Goal: Task Accomplishment & Management: Manage account settings

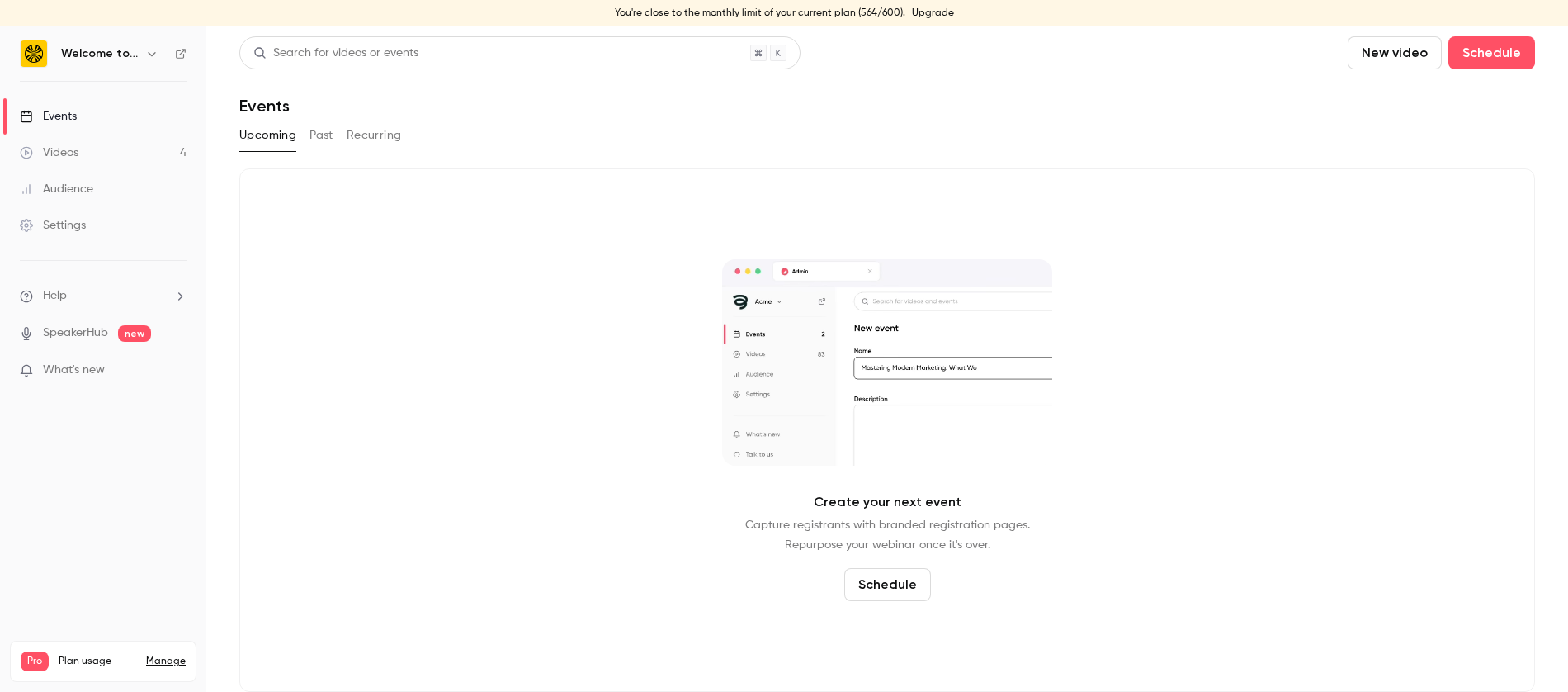
click at [318, 125] on button "Past" at bounding box center [321, 135] width 24 height 26
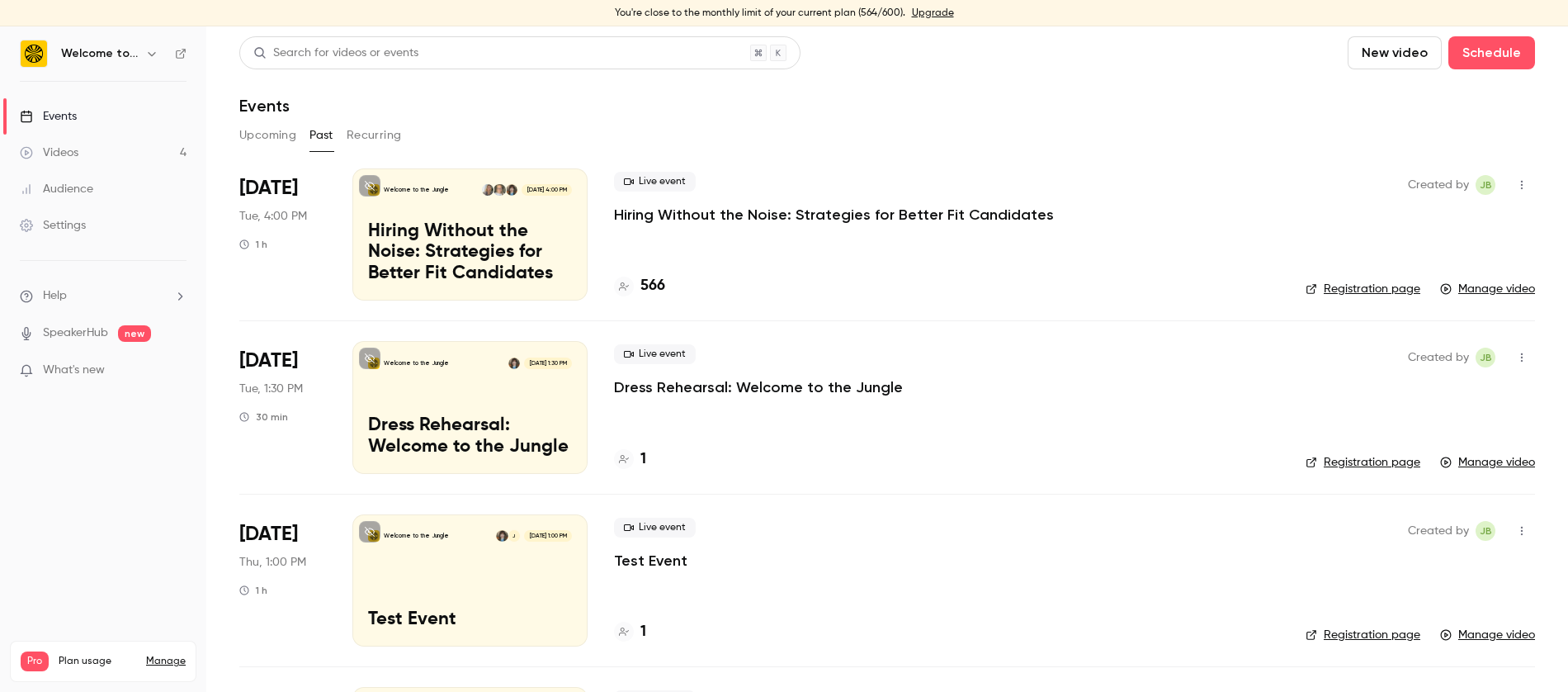
click at [1490, 289] on link "Manage video" at bounding box center [1487, 288] width 95 height 16
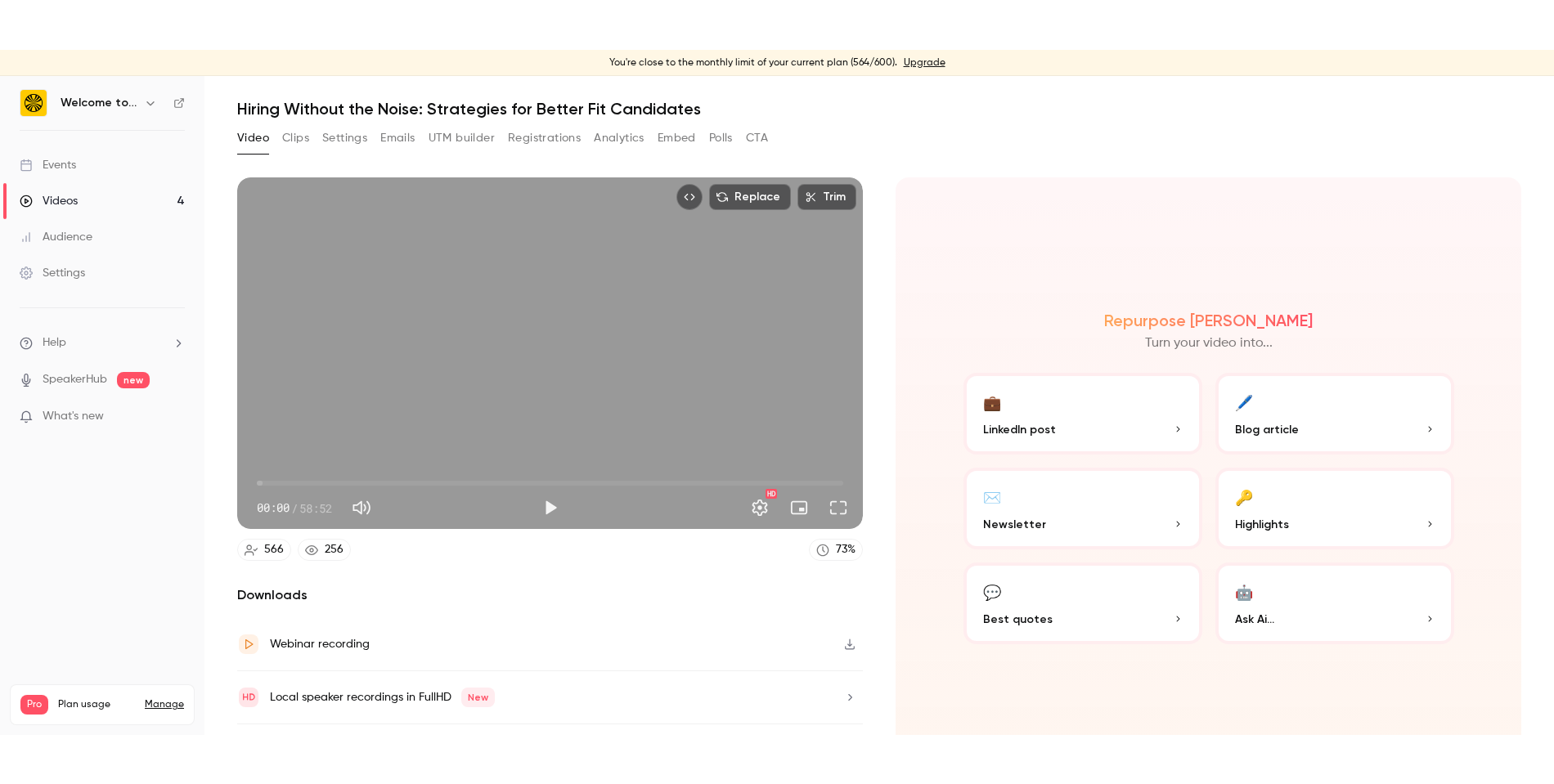
scroll to position [88, 0]
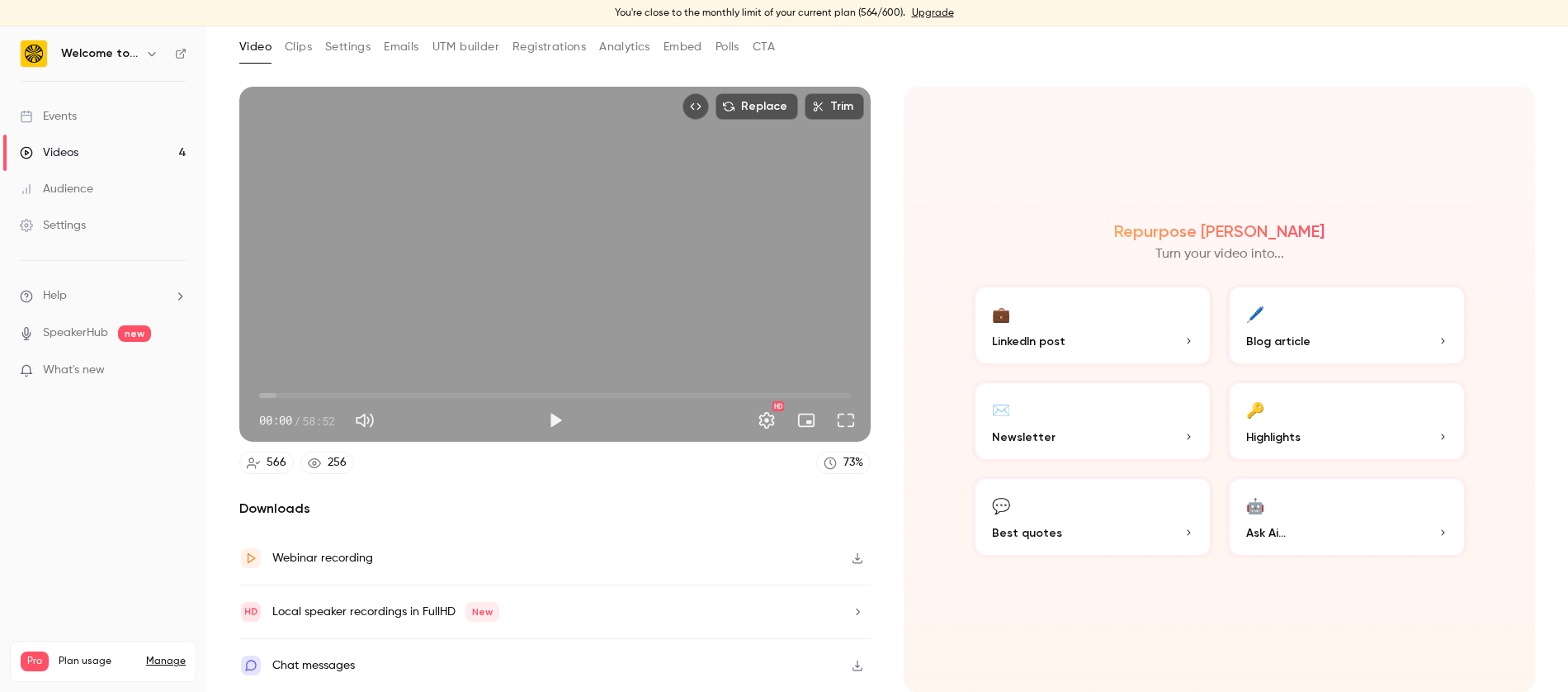
click at [859, 559] on icon "button" at bounding box center [858, 558] width 10 height 11
click at [846, 421] on button "Full screen" at bounding box center [846, 420] width 33 height 33
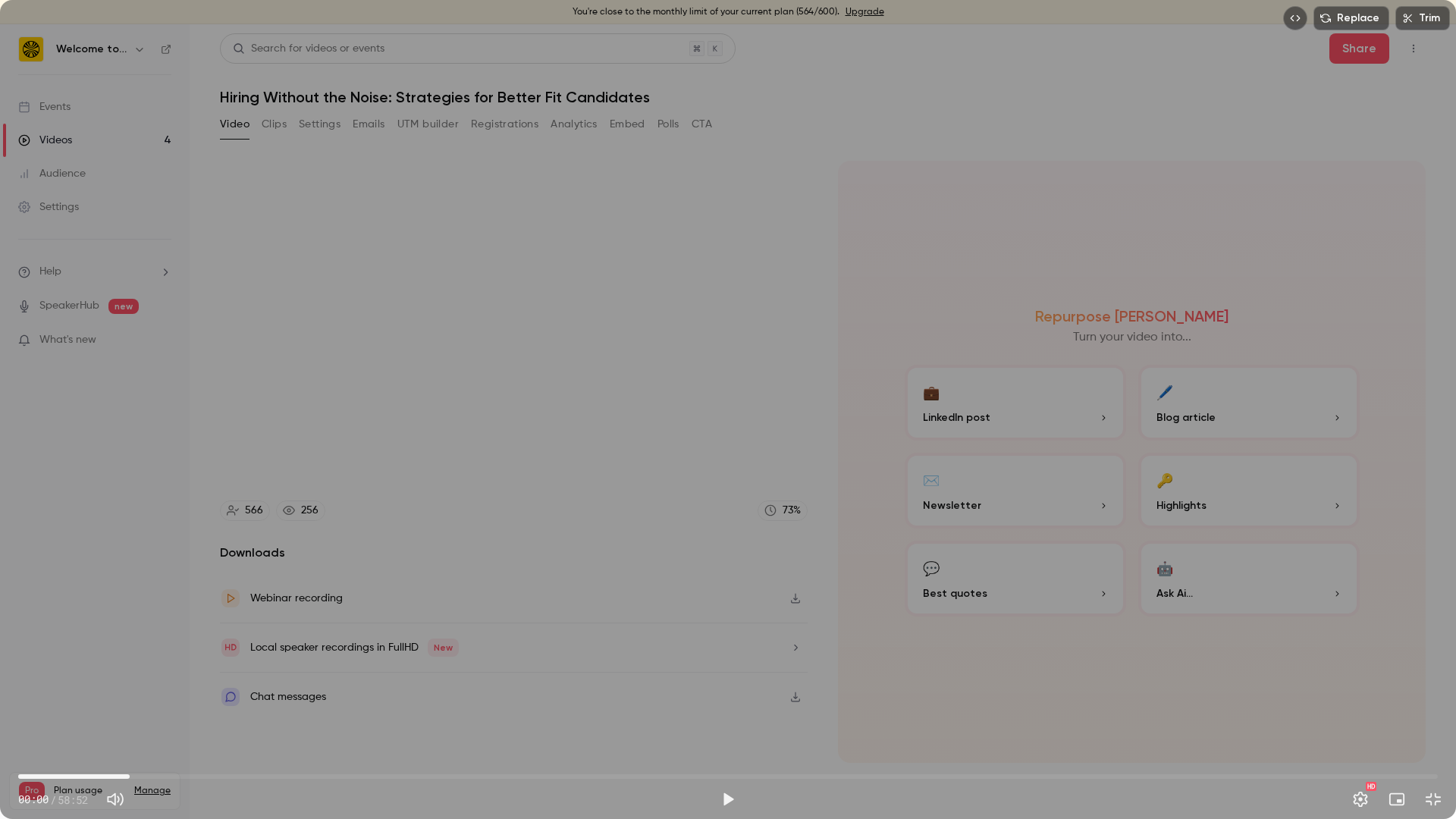
click at [130, 634] on span "04:37" at bounding box center [728, 776] width 1419 height 24
click at [188, 634] on span "07:02" at bounding box center [728, 776] width 1419 height 24
click at [190, 634] on span "07:02" at bounding box center [188, 776] width 5 height 5
click at [192, 634] on span "07:10" at bounding box center [191, 776] width 5 height 5
click at [196, 634] on span "07:21" at bounding box center [196, 776] width 5 height 5
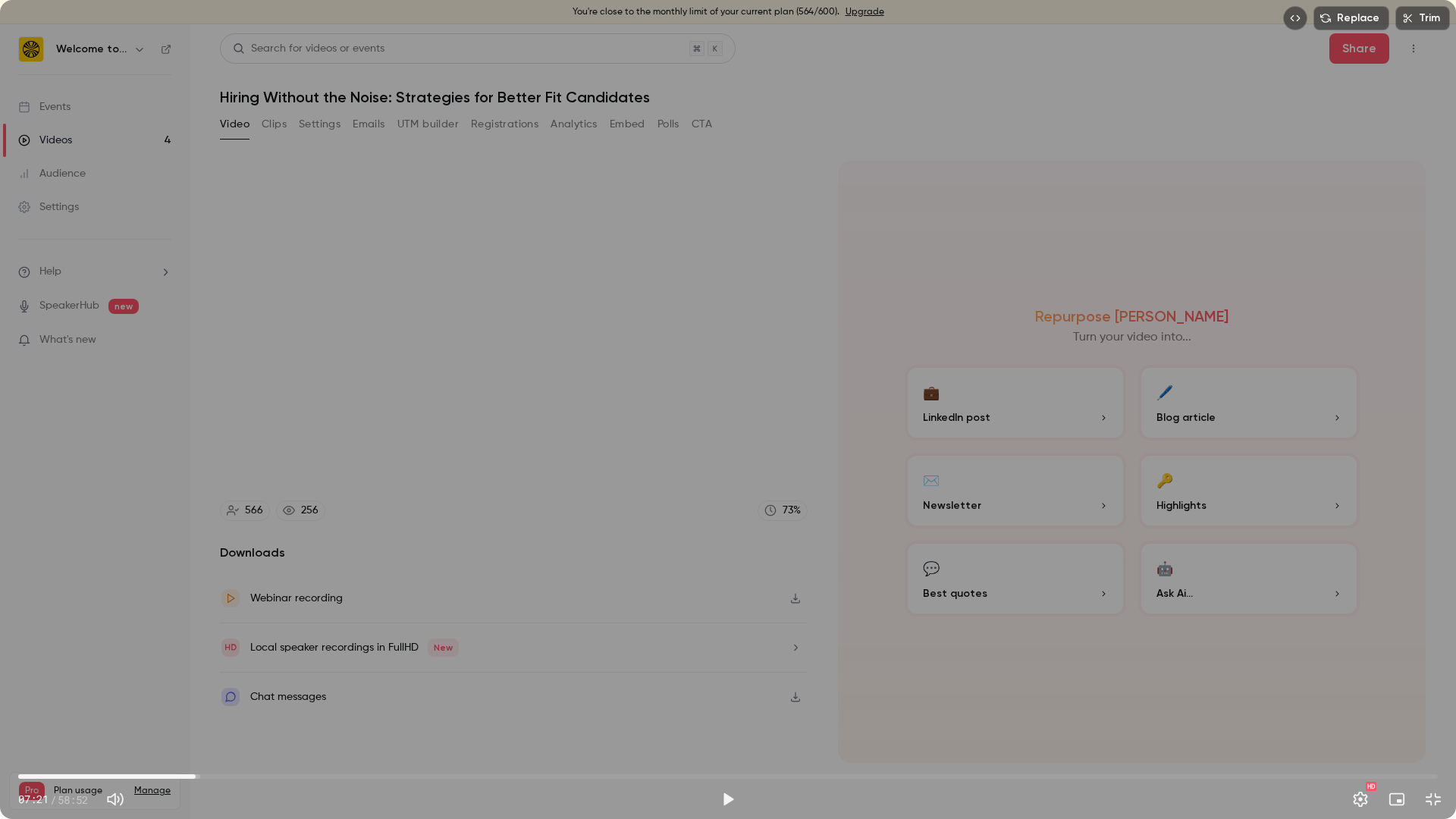
click at [194, 634] on span "07:21" at bounding box center [196, 776] width 5 height 5
click at [190, 634] on span "07:08" at bounding box center [190, 776] width 5 height 5
click at [189, 634] on span "07:08" at bounding box center [190, 776] width 5 height 5
click at [192, 634] on div "Replace Trim 07:04 07:04 / 58:52 HD" at bounding box center [728, 409] width 1456 height 819
click at [192, 634] on div "Replace Trim 07:05 07:05 / 58:52 HD" at bounding box center [728, 409] width 1456 height 819
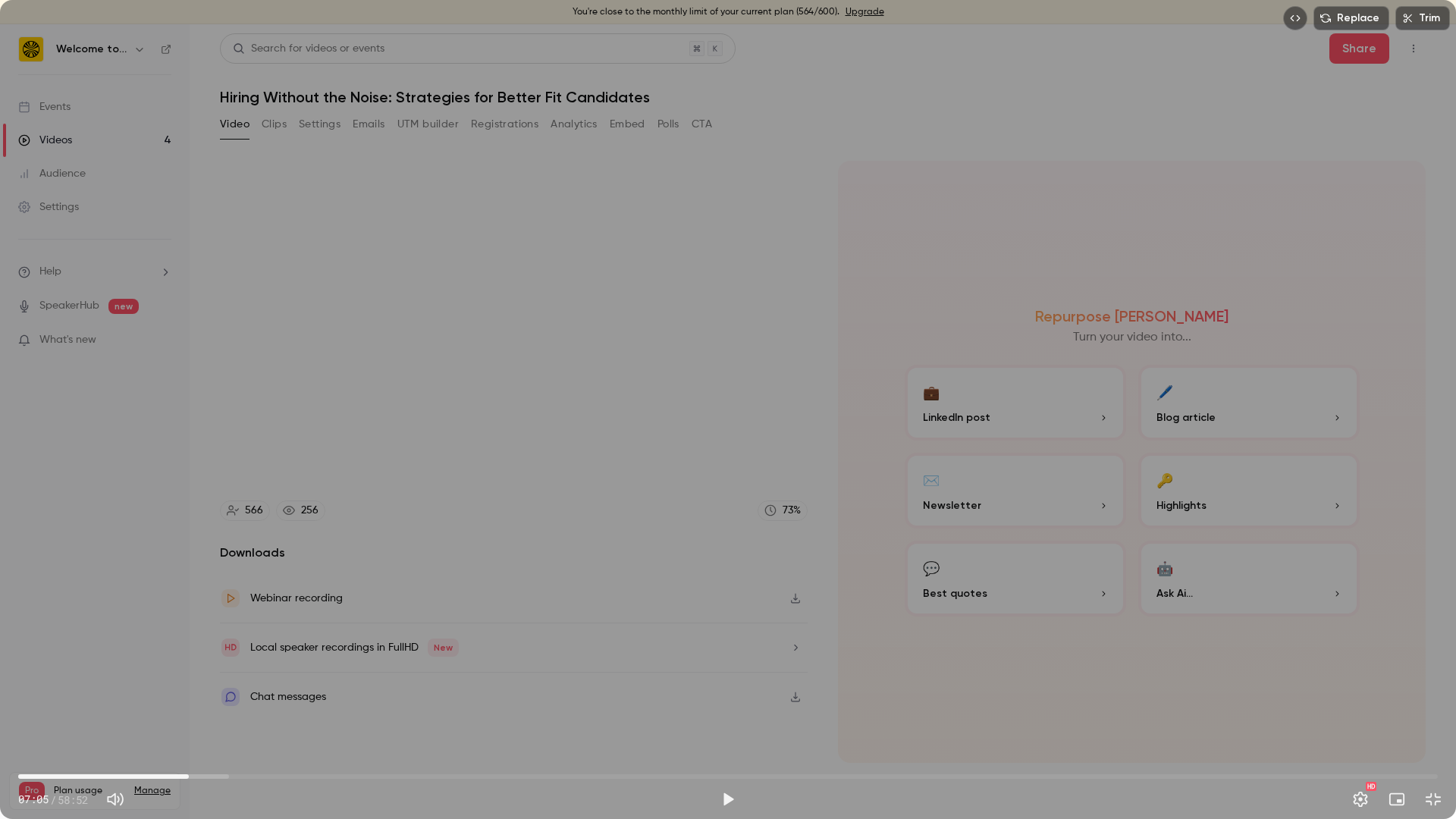
click at [192, 634] on div "Replace Trim 07:05 07:05 / 58:52 HD" at bounding box center [728, 409] width 1456 height 819
click at [192, 634] on div "Replace Trim 07:06 07:06 / 58:52 HD" at bounding box center [728, 409] width 1456 height 819
click at [192, 634] on div "Replace Trim 07:06 07:06 / 58:52 HD" at bounding box center [728, 409] width 1456 height 819
click at [191, 634] on div "Replace Trim 07:07 07:07 / 58:52 HD" at bounding box center [728, 409] width 1456 height 819
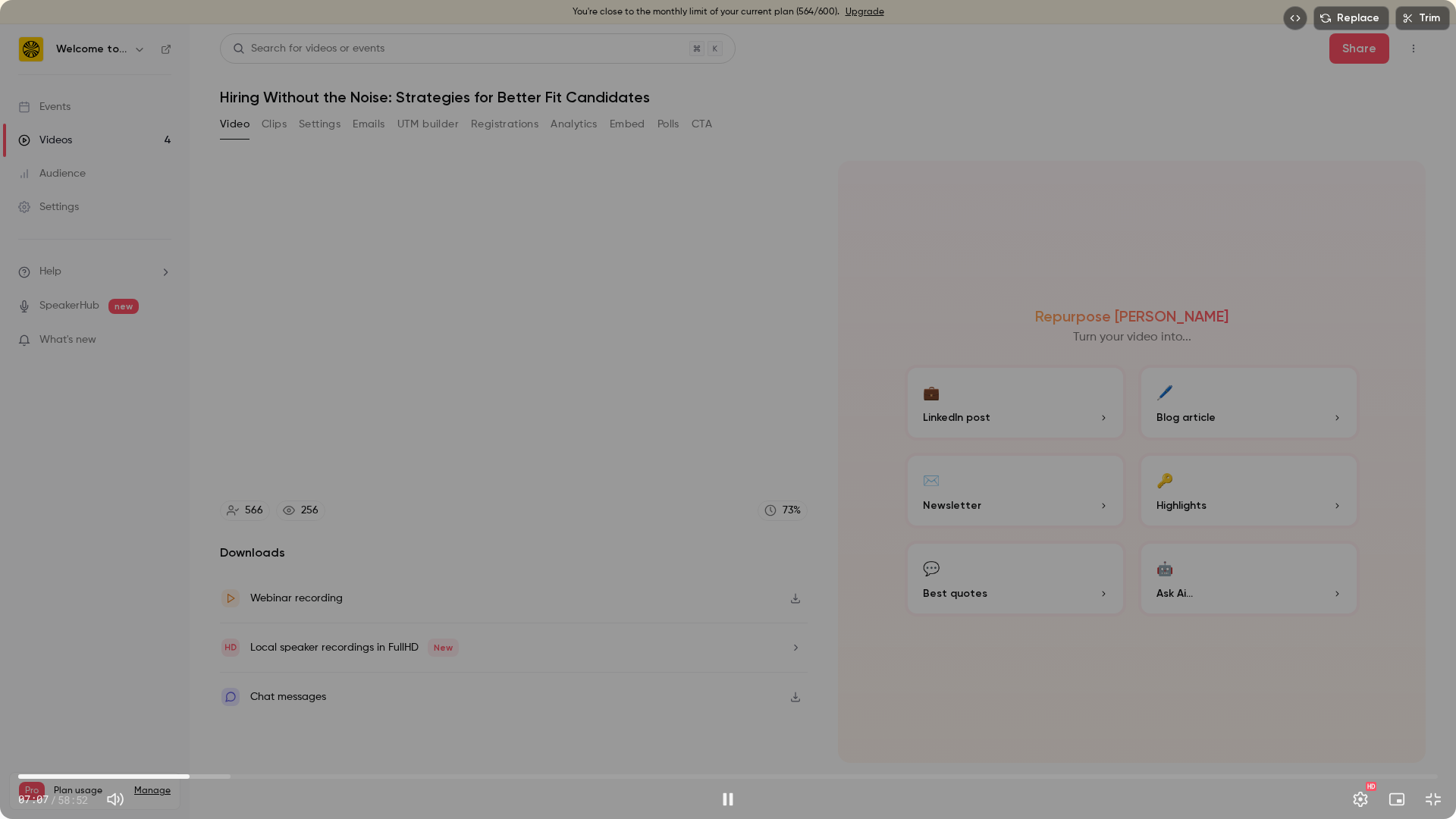
click at [191, 634] on div "Replace Trim 07:07 07:07 / 58:52 HD" at bounding box center [728, 409] width 1456 height 819
click at [191, 634] on div "Replace Trim 07:08 07:08 / 58:52 HD" at bounding box center [728, 409] width 1456 height 819
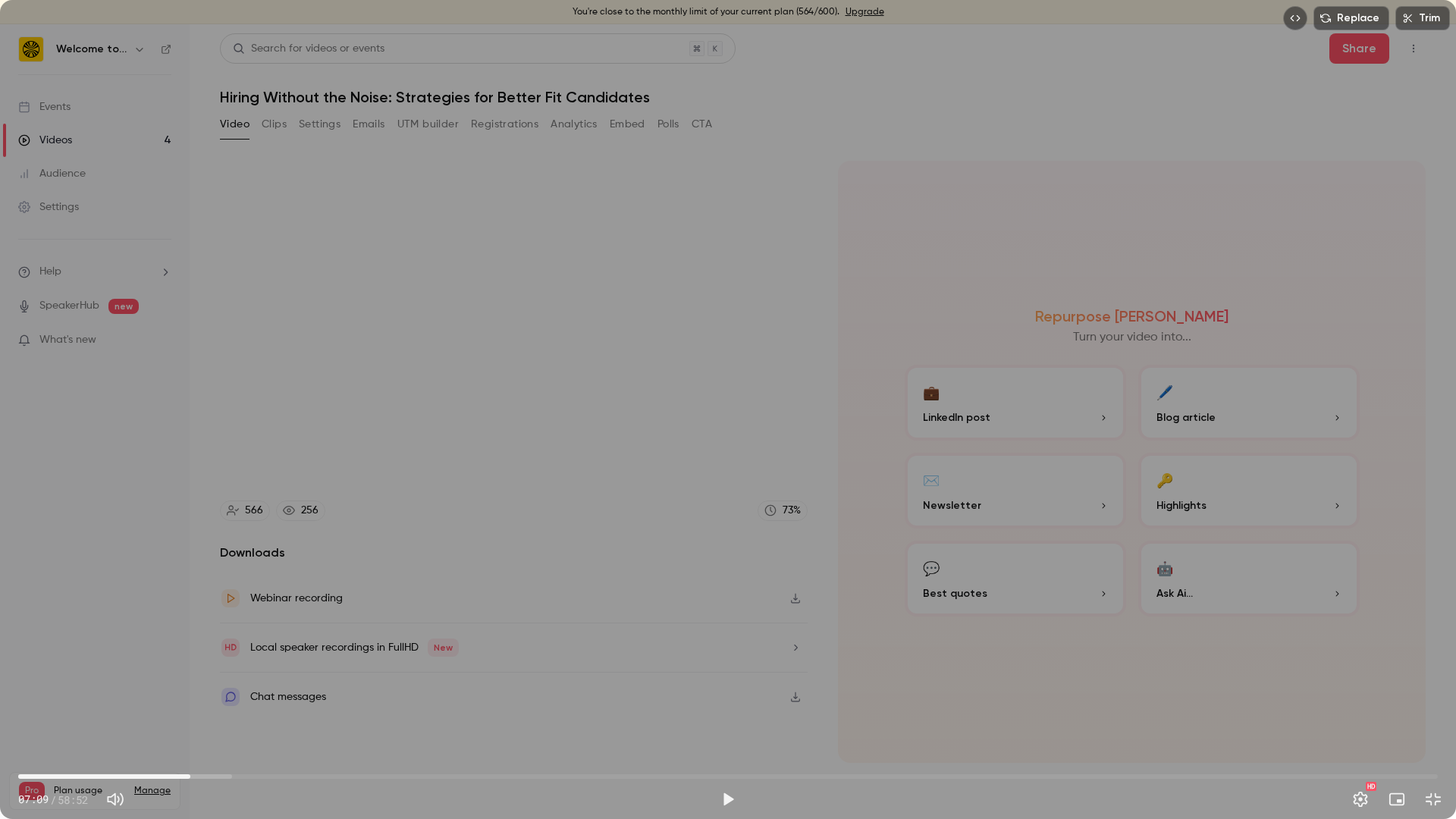
click at [191, 634] on div "Replace Trim 07:09 07:09 / 58:52 HD" at bounding box center [728, 409] width 1456 height 819
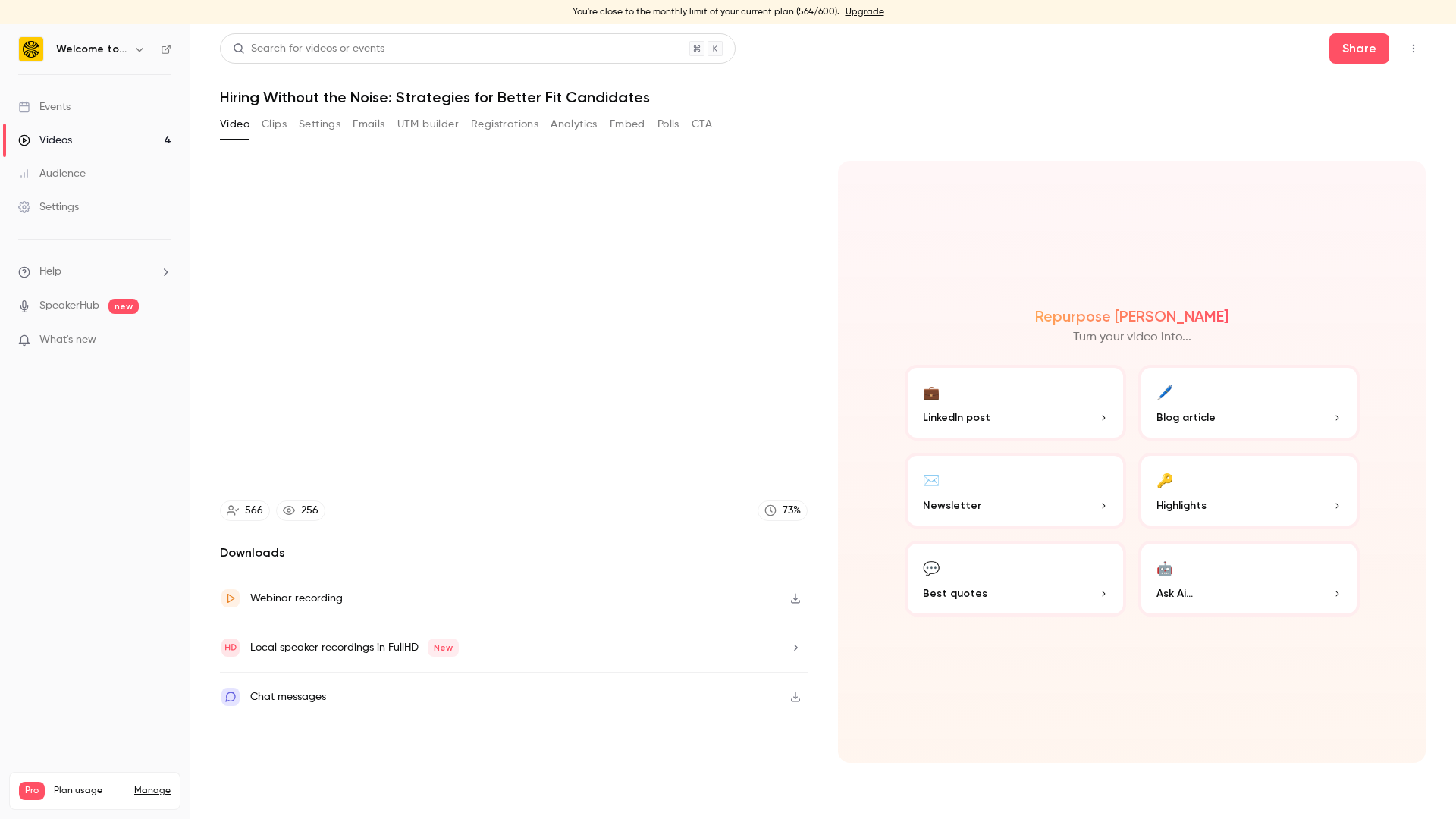
click at [191, 634] on video at bounding box center [728, 409] width 1456 height 819
click at [190, 634] on div "Replace Trim 07:11 07:11 / 58:52 HD" at bounding box center [728, 409] width 1456 height 819
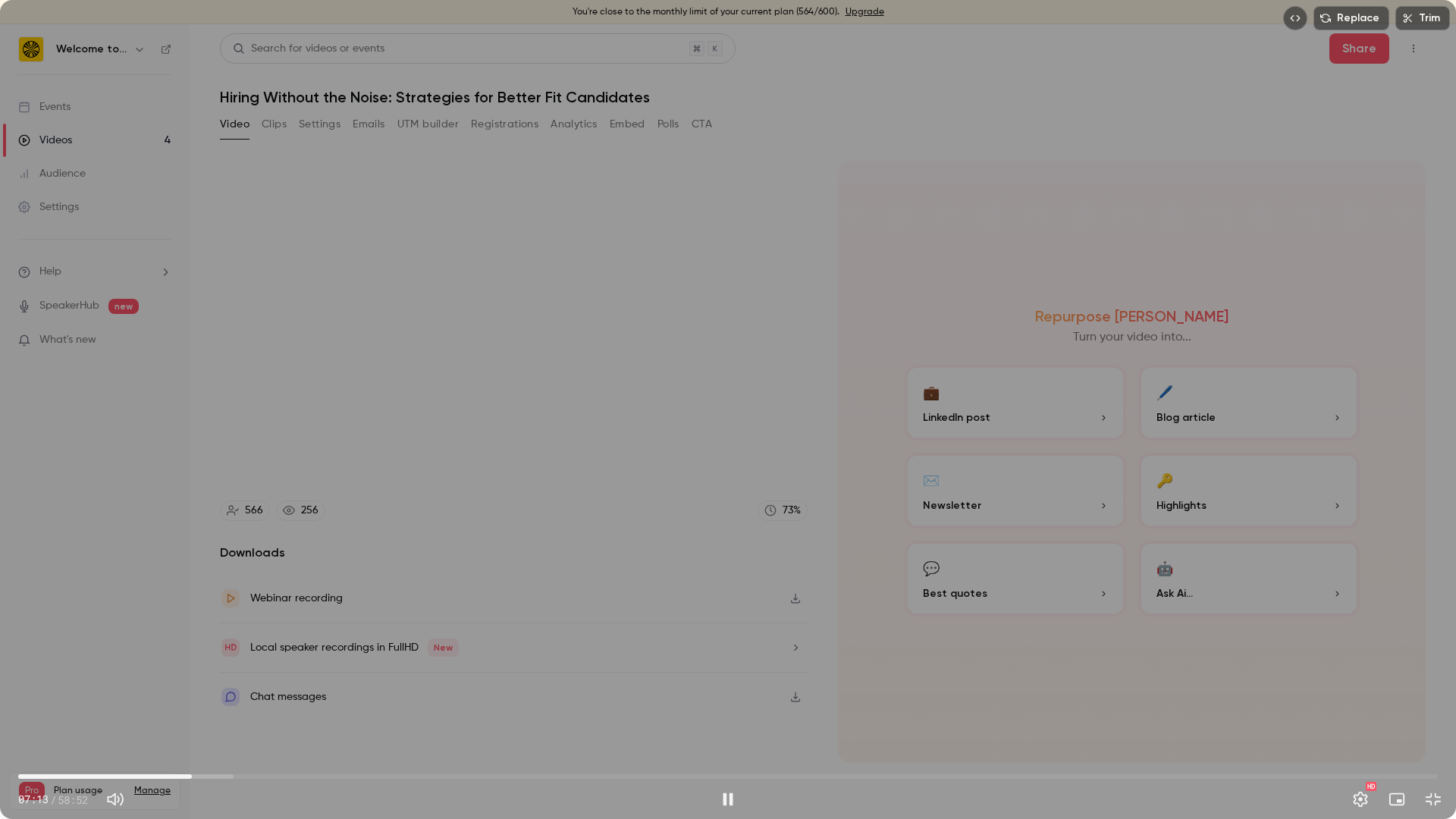
click at [274, 626] on div "Replace Trim 07:13 07:13 / 58:52 HD" at bounding box center [728, 409] width 1456 height 819
drag, startPoint x: 193, startPoint y: 775, endPoint x: 201, endPoint y: 776, distance: 8.1
click at [201, 634] on span "07:34" at bounding box center [201, 776] width 5 height 5
drag, startPoint x: 201, startPoint y: 776, endPoint x: 189, endPoint y: 777, distance: 12.0
click at [189, 634] on span "07:06" at bounding box center [189, 776] width 5 height 5
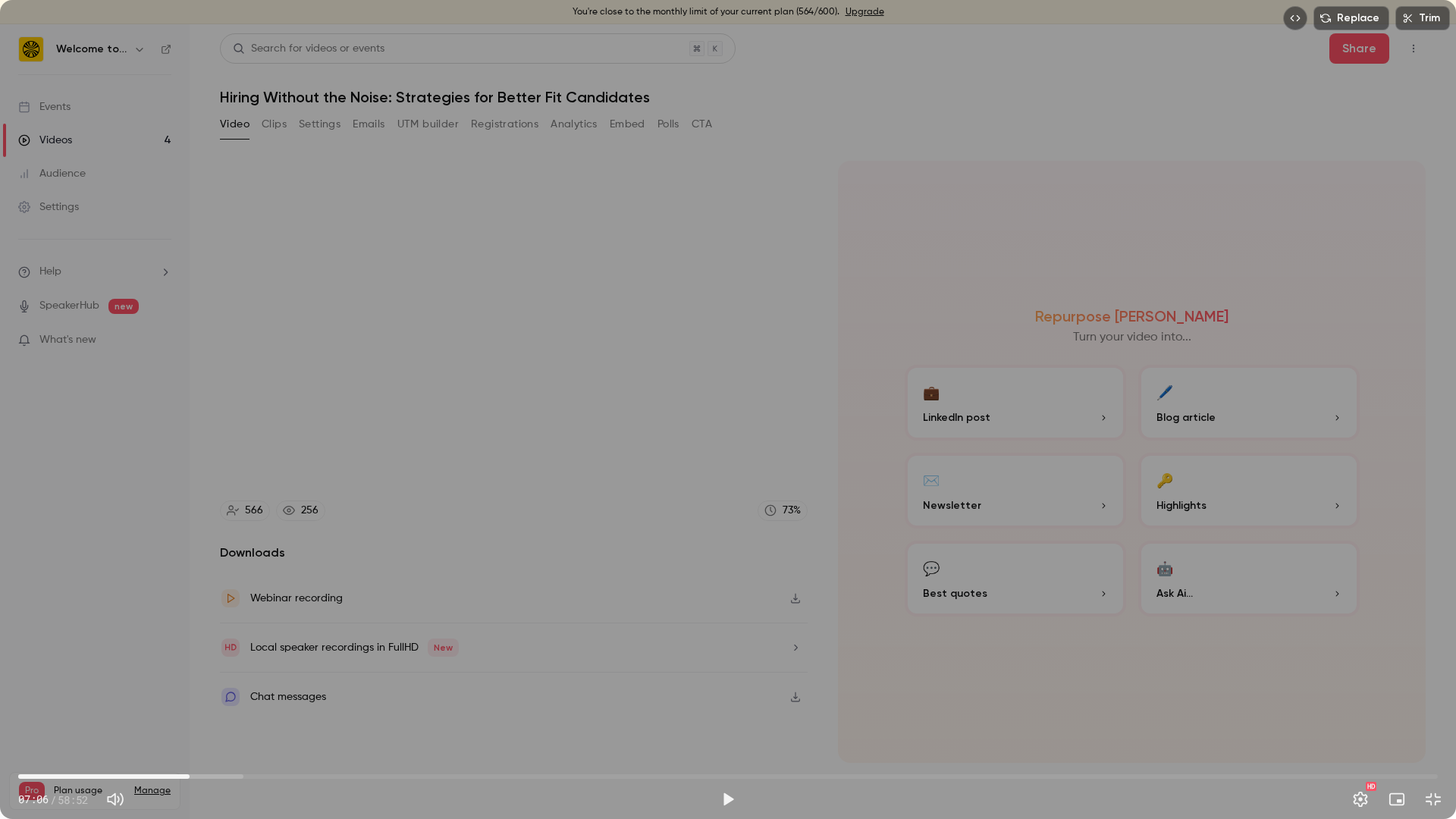
click at [1280, 634] on div "Replace Trim 07:06 07:06 / 58:52 HD" at bounding box center [728, 409] width 1456 height 819
click at [1207, 611] on div "Replace Trim 07:06 07:06 / 58:52 HD" at bounding box center [728, 409] width 1456 height 819
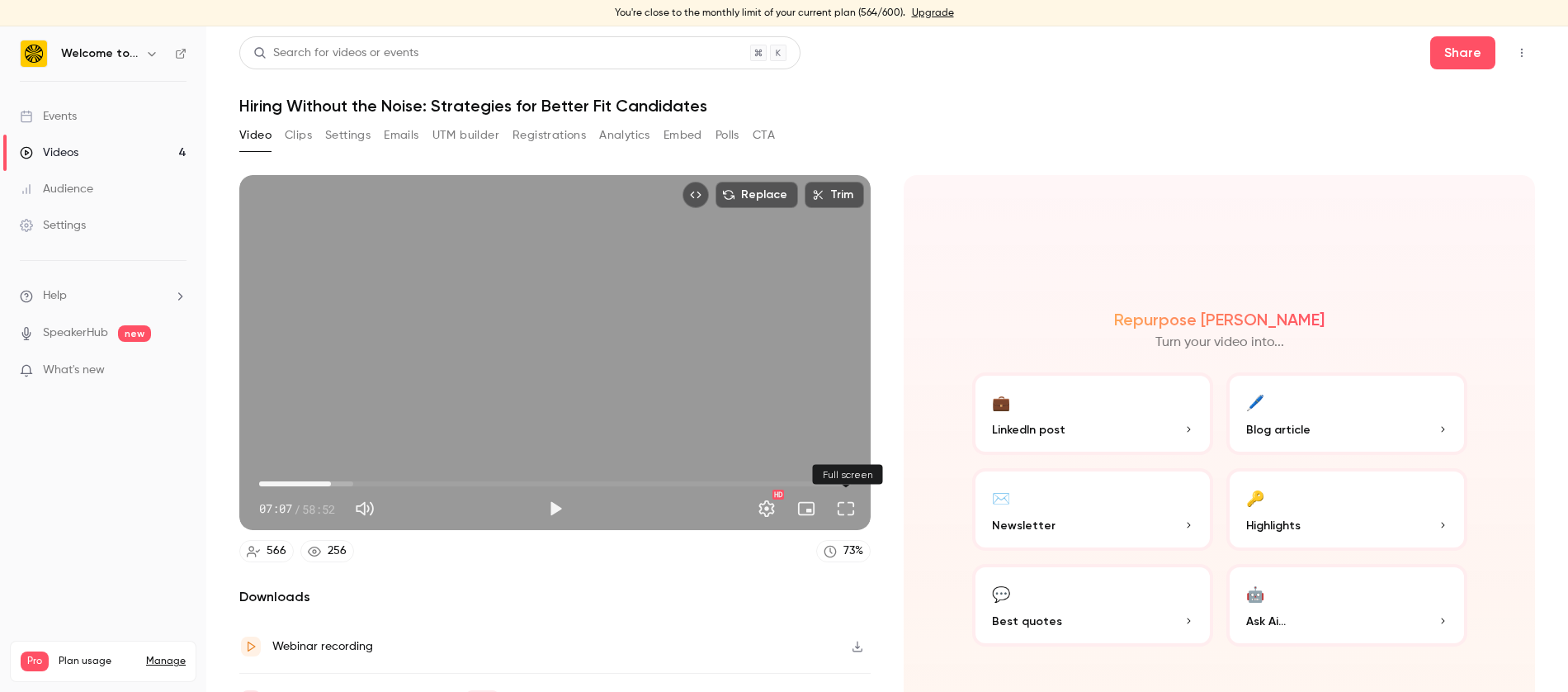
click at [841, 510] on button "Full screen" at bounding box center [846, 509] width 33 height 33
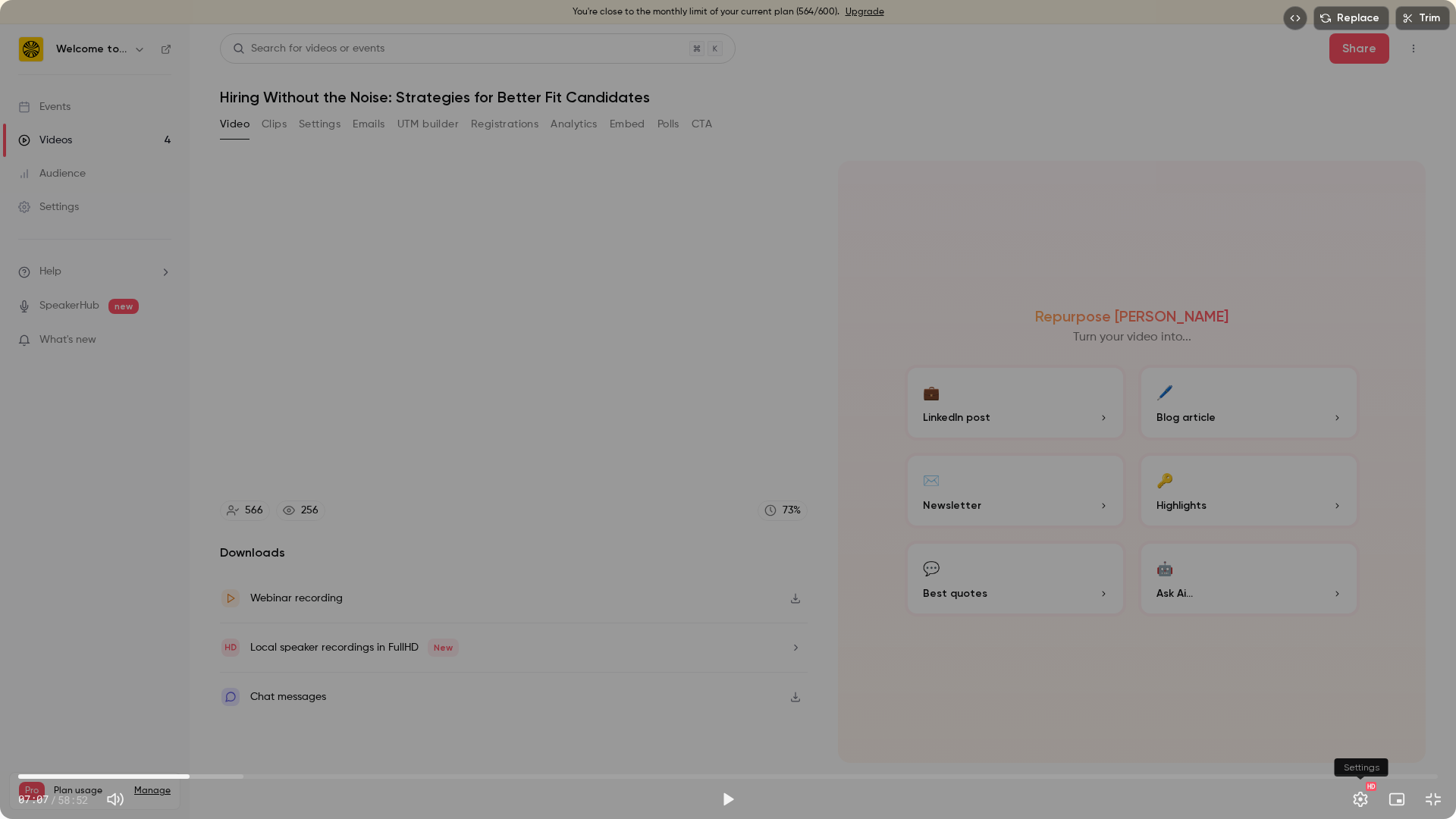
click at [1361, 634] on button "Settings" at bounding box center [1360, 799] width 31 height 31
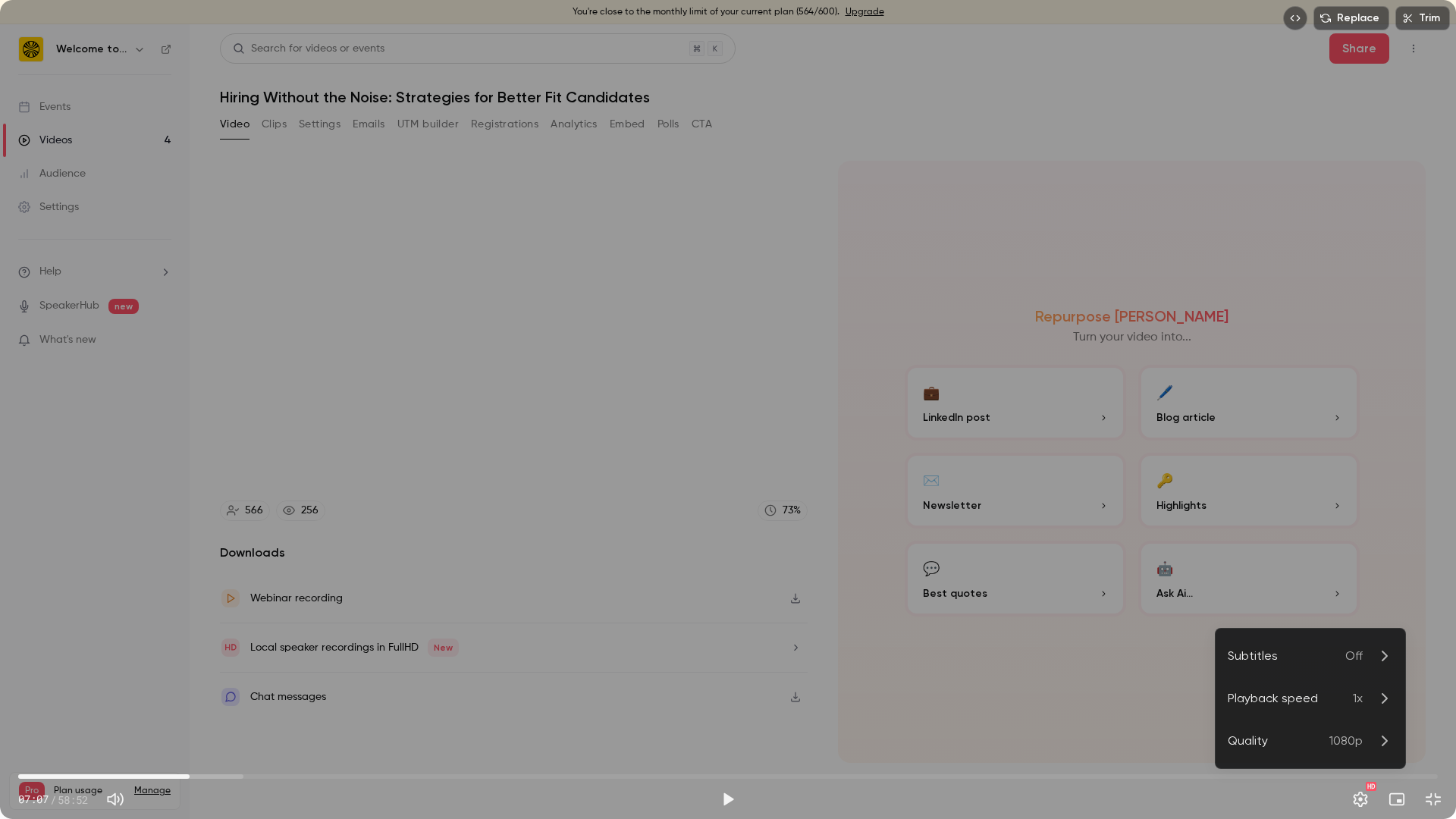
click at [1361, 634] on div at bounding box center [728, 409] width 1456 height 819
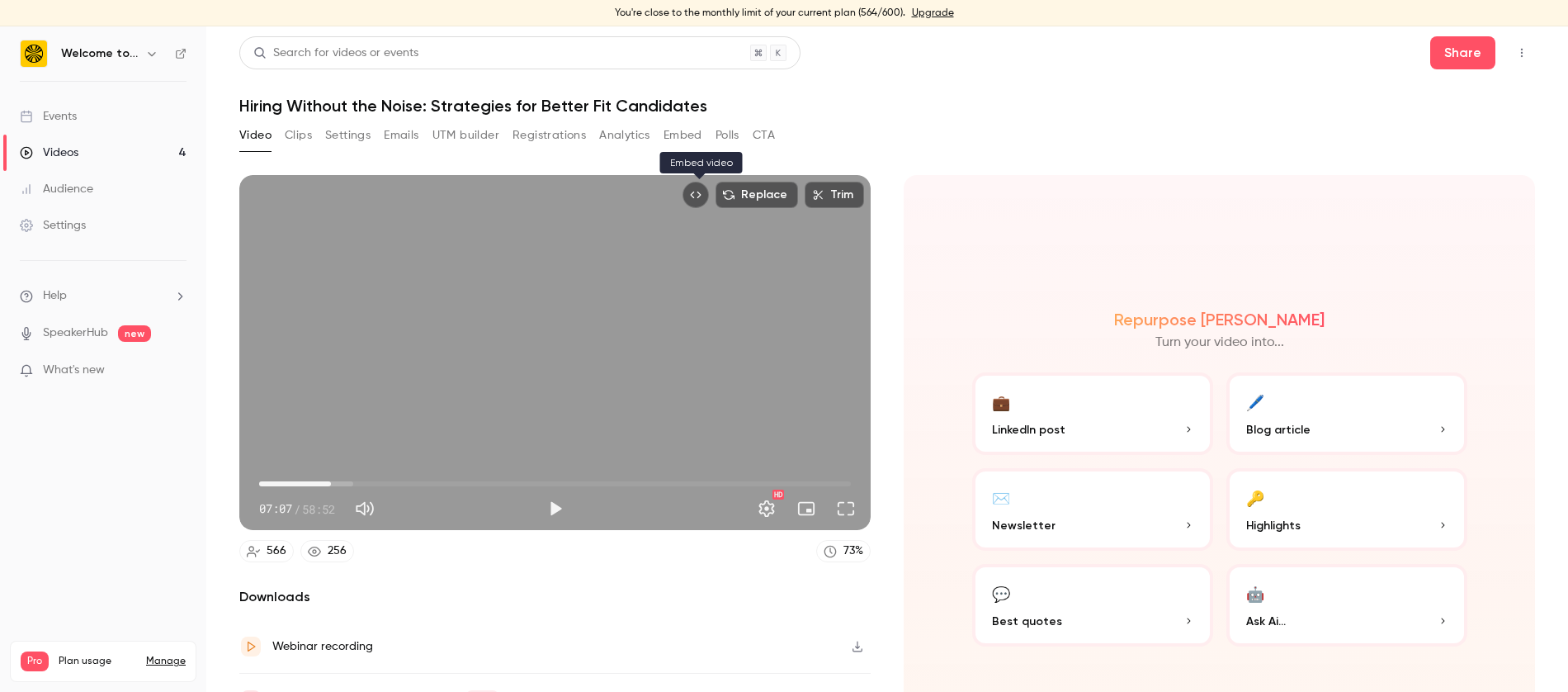
click at [698, 195] on icon "Embed video" at bounding box center [696, 195] width 12 height 12
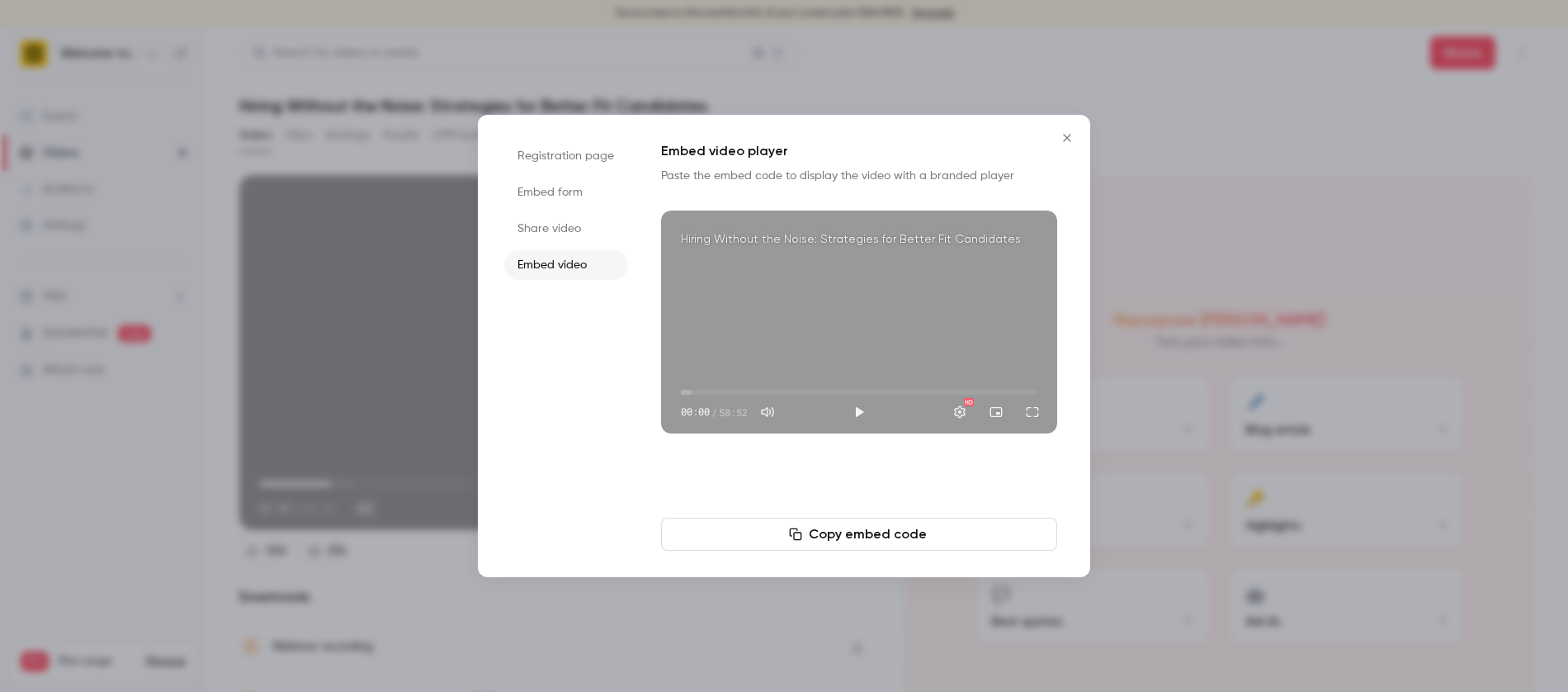
click at [573, 198] on li "Embed form" at bounding box center [566, 192] width 123 height 30
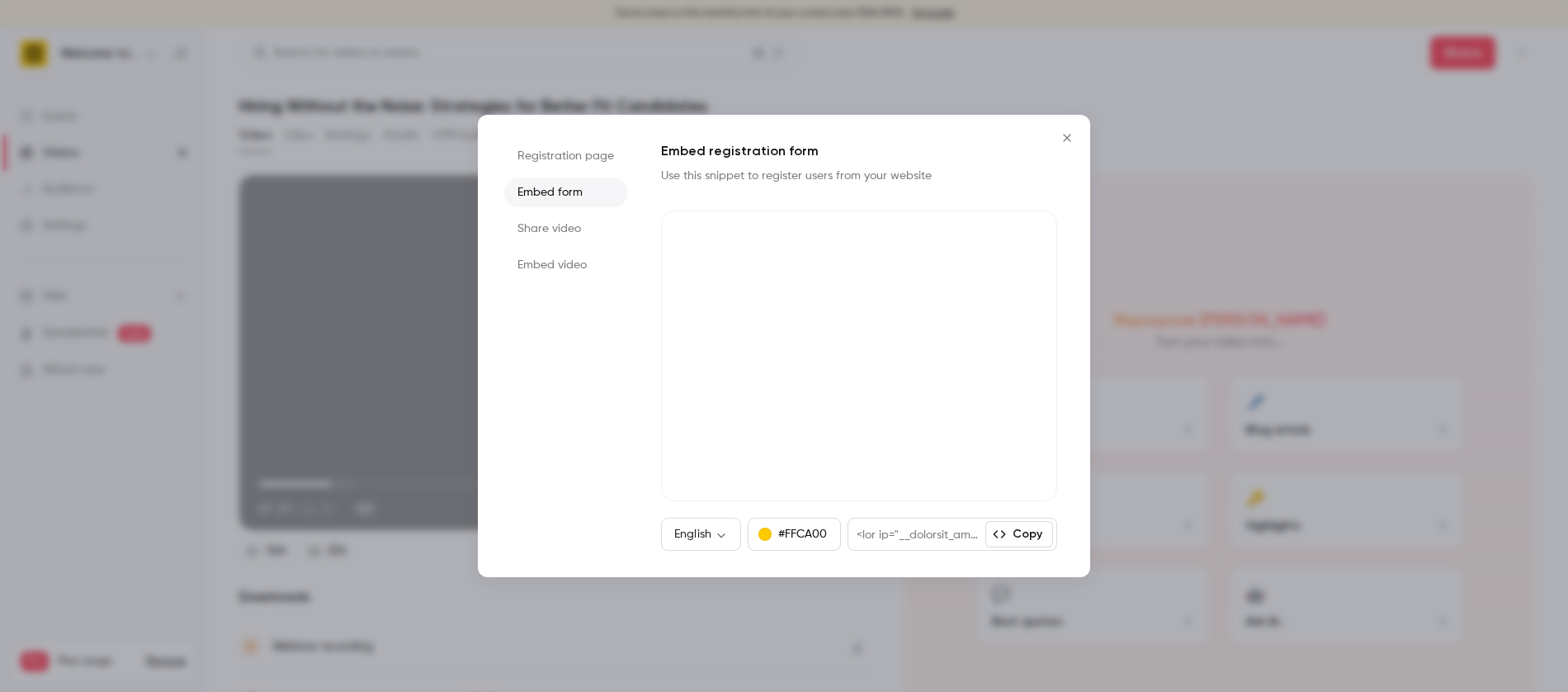
click at [574, 174] on ul "Registration page Embed form Share video Embed video" at bounding box center [566, 346] width 123 height 410
click at [572, 162] on li "Registration page" at bounding box center [566, 156] width 123 height 30
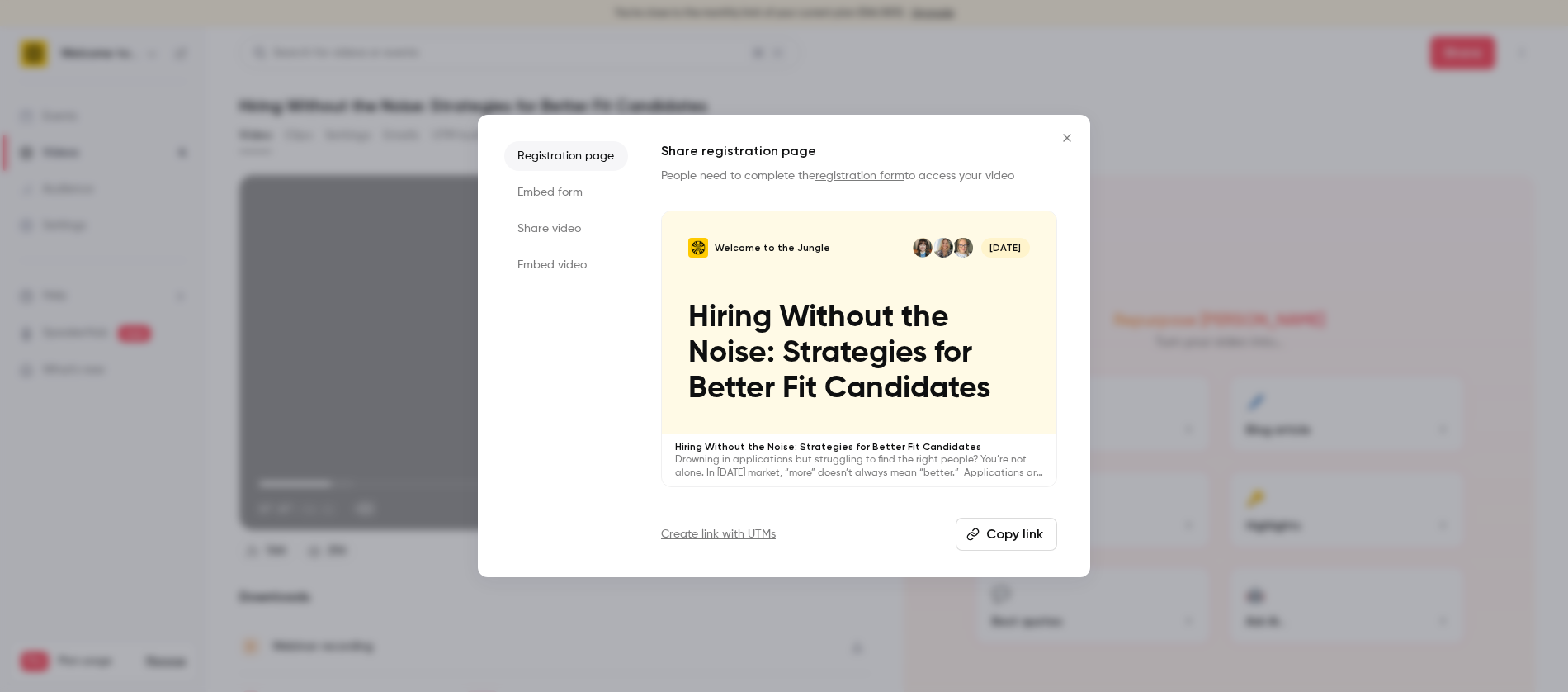
click at [566, 227] on li "Share video" at bounding box center [566, 228] width 123 height 30
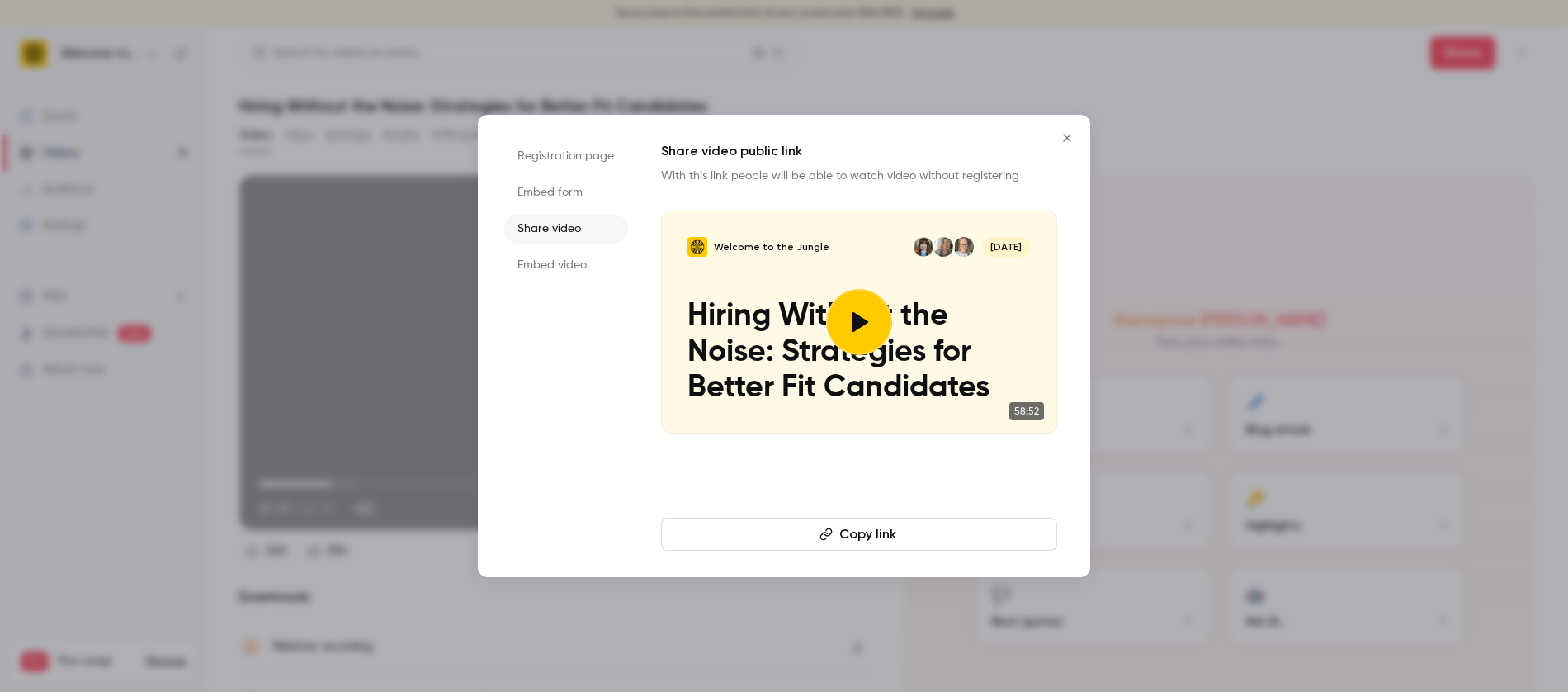
click at [554, 255] on li "Embed video" at bounding box center [566, 265] width 123 height 30
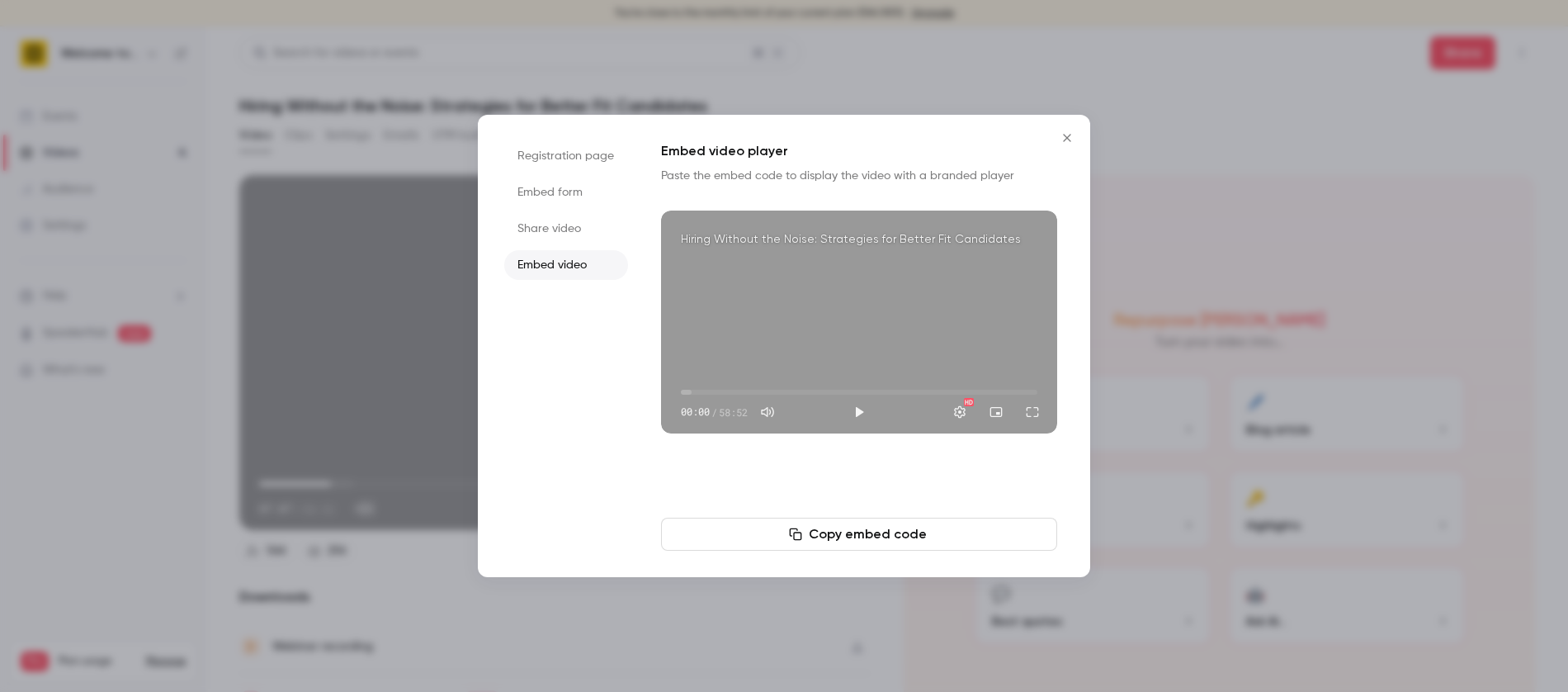
click at [827, 532] on button "Copy embed code" at bounding box center [859, 534] width 396 height 33
click at [1071, 137] on icon "Close" at bounding box center [1066, 138] width 20 height 14
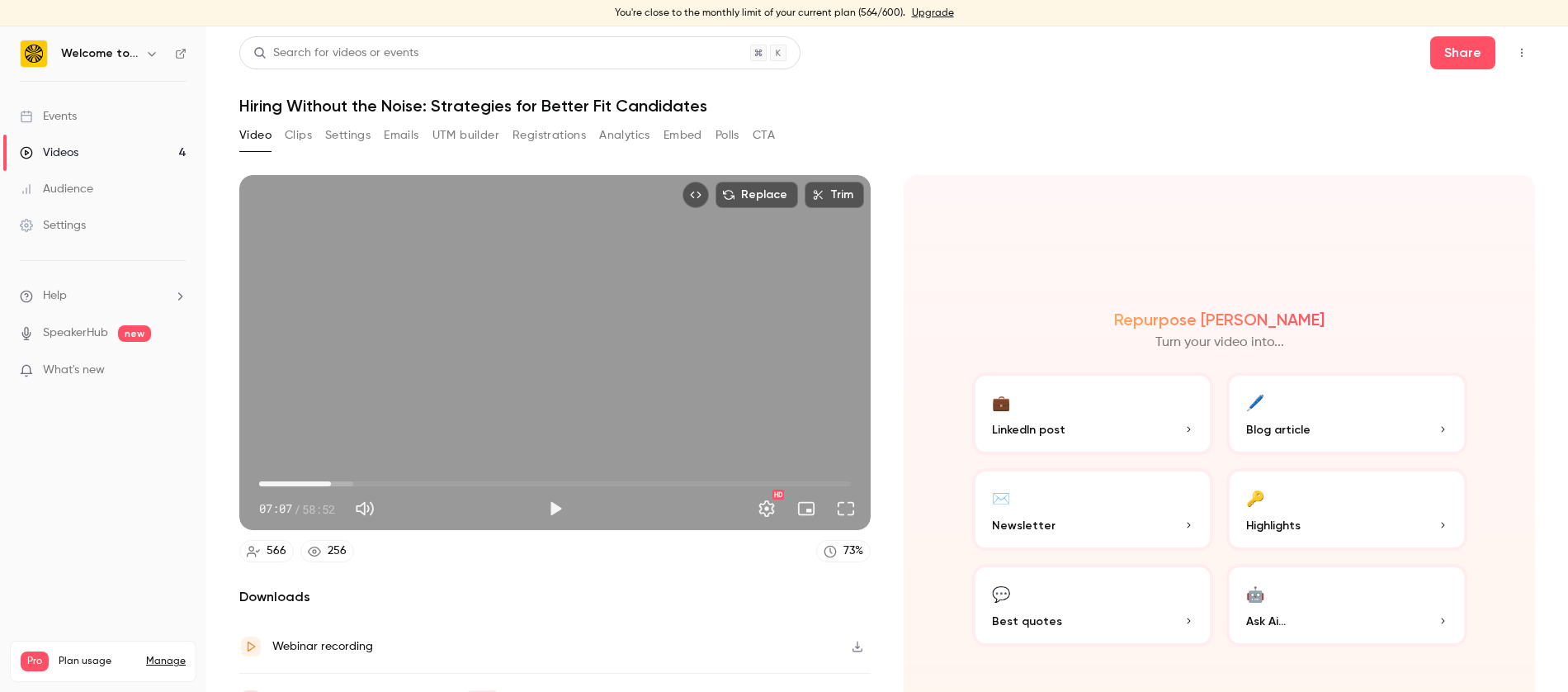
type input "*****"
click at [760, 135] on button "CTA" at bounding box center [764, 135] width 22 height 26
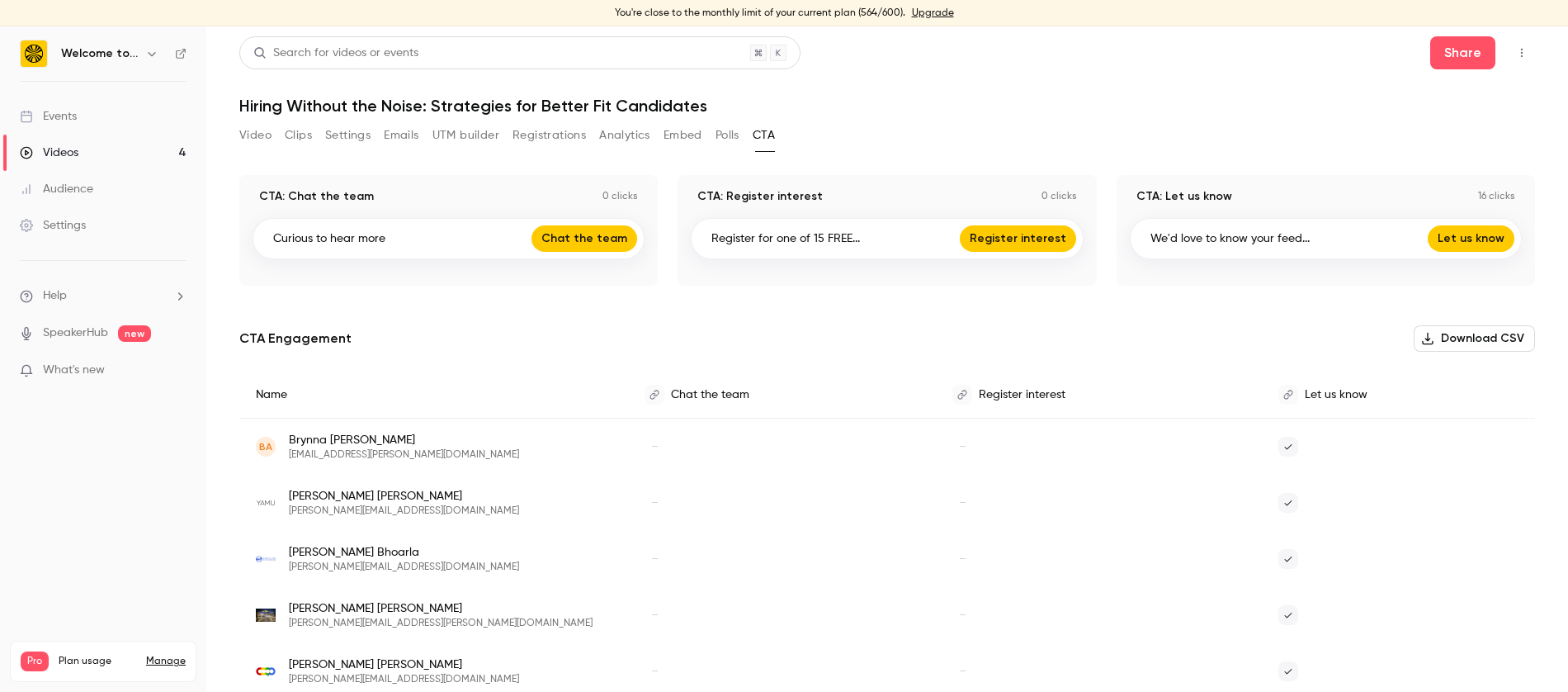
click at [268, 131] on button "Video" at bounding box center [256, 135] width 32 height 26
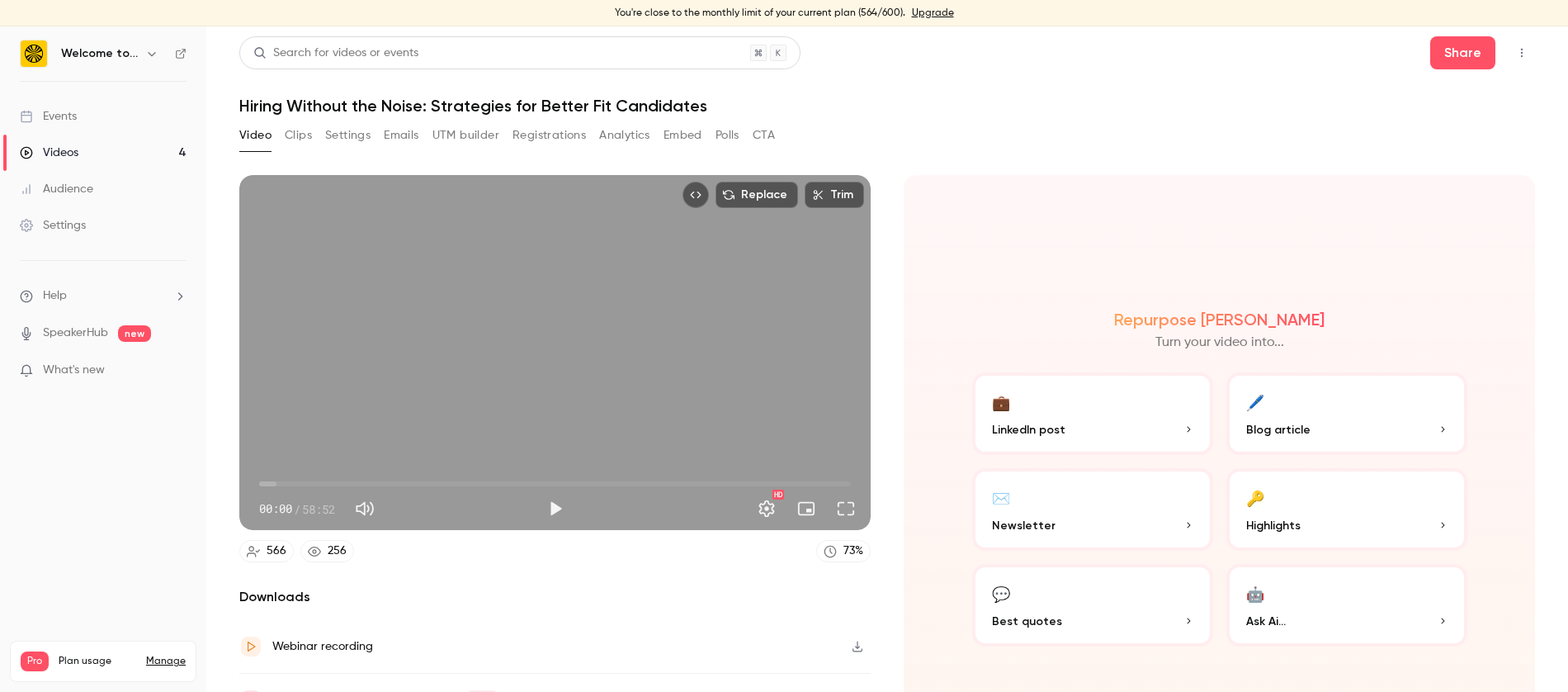
click at [360, 131] on button "Settings" at bounding box center [347, 135] width 45 height 26
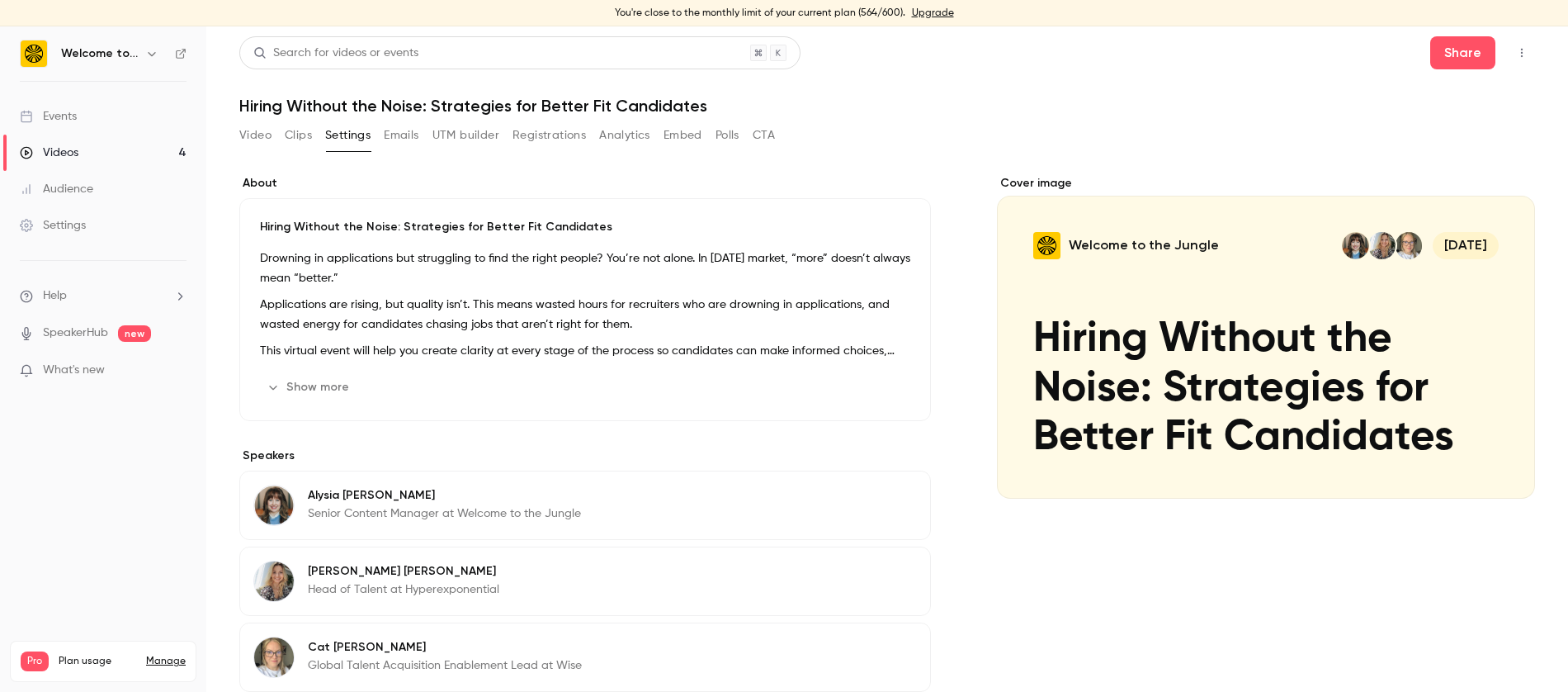
click at [300, 386] on button "Show more" at bounding box center [309, 387] width 99 height 26
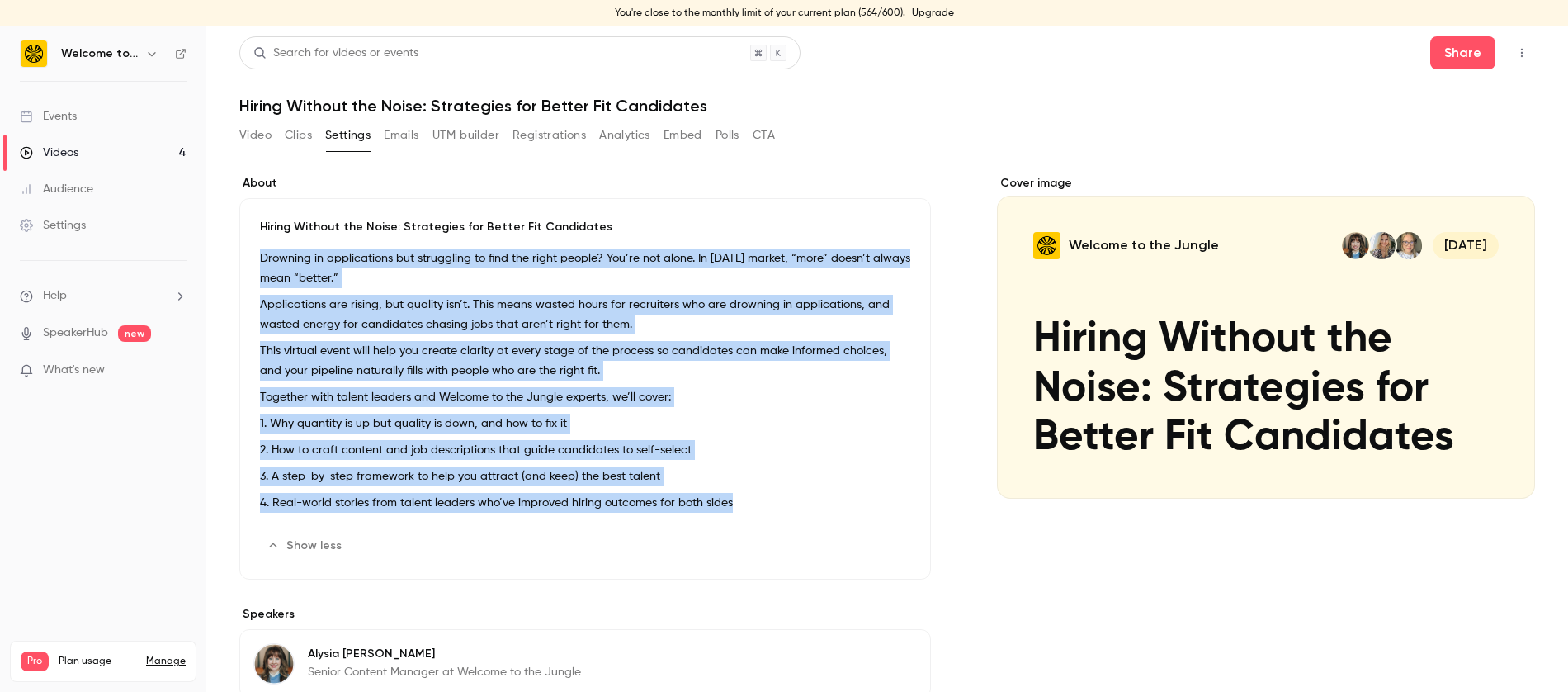
drag, startPoint x: 257, startPoint y: 255, endPoint x: 767, endPoint y: 512, distance: 571.1
click at [767, 512] on div "Hiring Without the Noise: Strategies for Better Fit Candidates Drowning in appl…" at bounding box center [585, 389] width 692 height 382
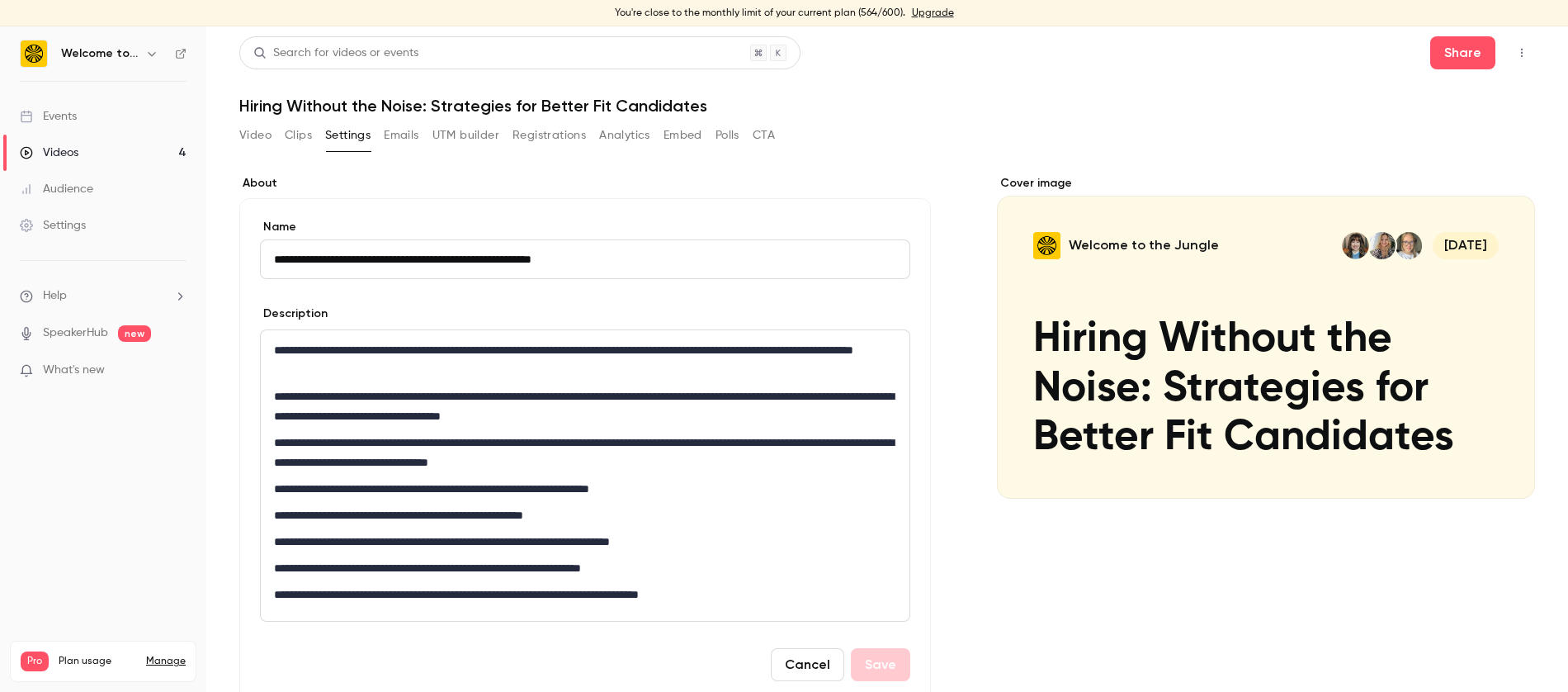
click at [645, 516] on p "**********" at bounding box center [585, 515] width 623 height 20
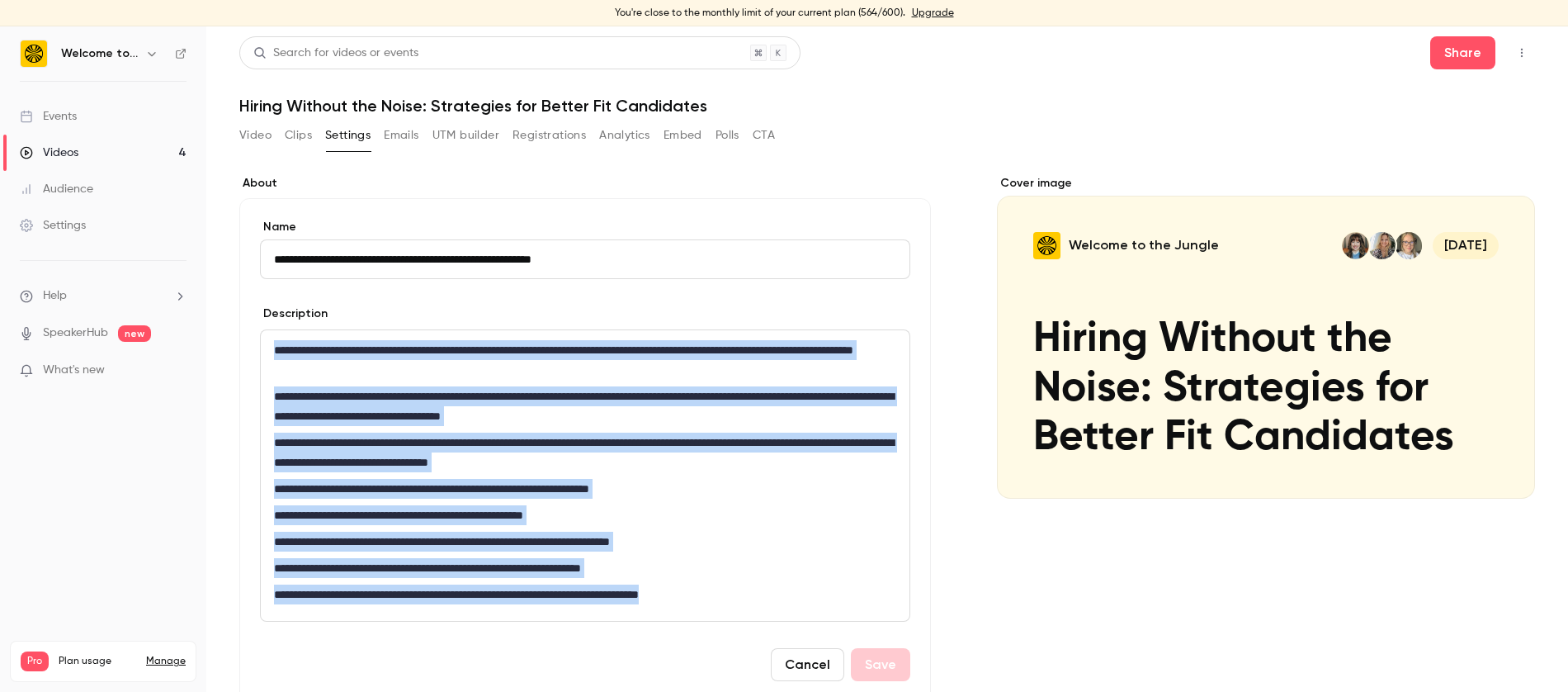
drag, startPoint x: 784, startPoint y: 602, endPoint x: 250, endPoint y: 272, distance: 627.7
click at [249, 272] on div "**********" at bounding box center [585, 450] width 692 height 504
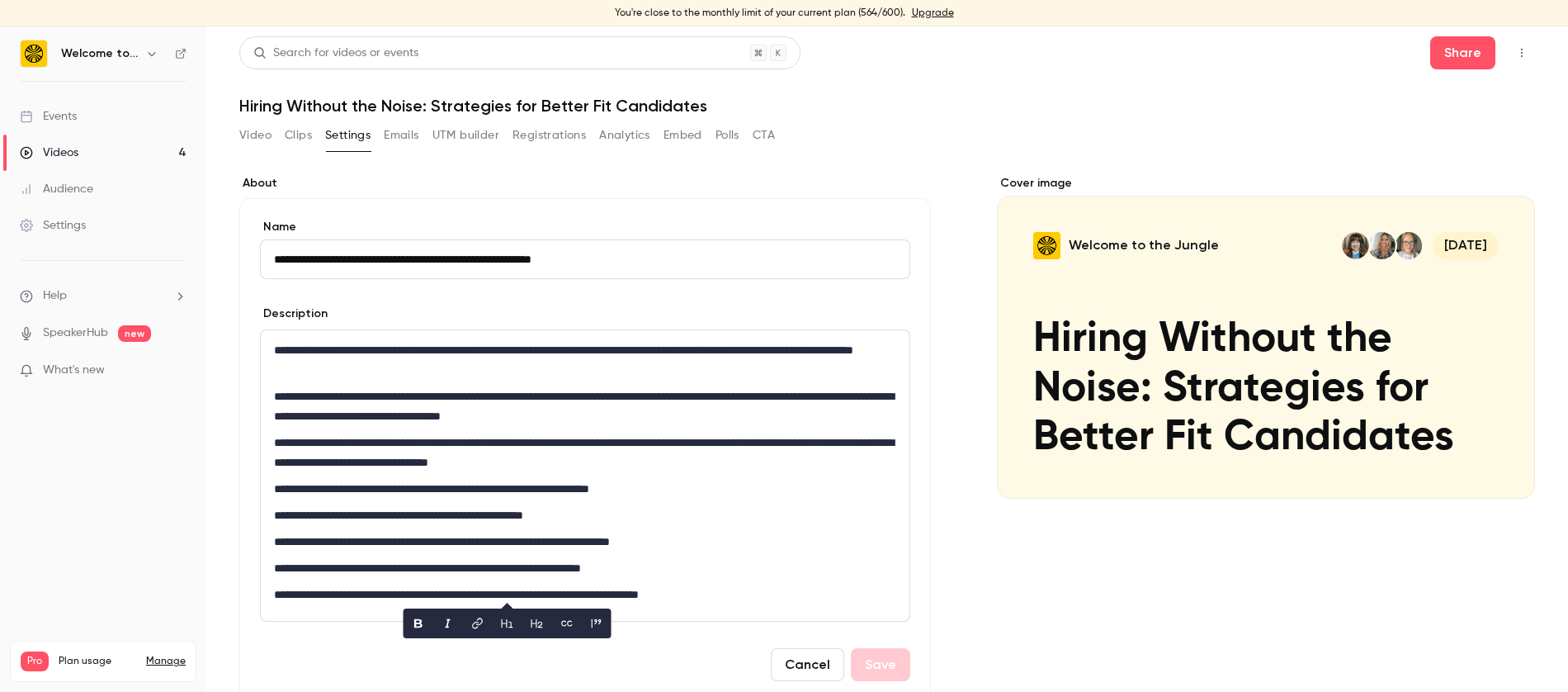
click at [357, 254] on input "**********" at bounding box center [585, 259] width 651 height 40
click at [750, 389] on p "**********" at bounding box center [585, 407] width 623 height 40
click at [253, 143] on button "Video" at bounding box center [256, 135] width 32 height 26
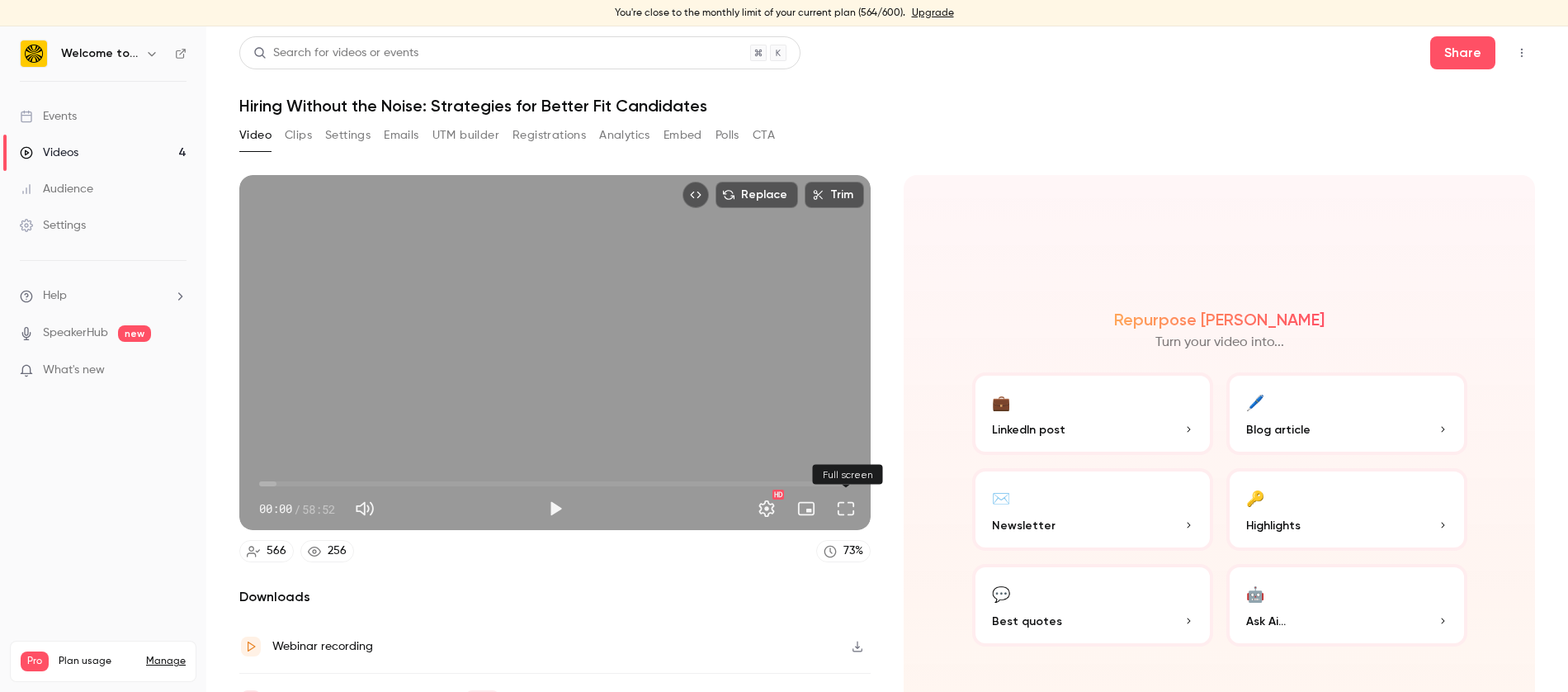
click at [853, 508] on button "Full screen" at bounding box center [846, 509] width 33 height 33
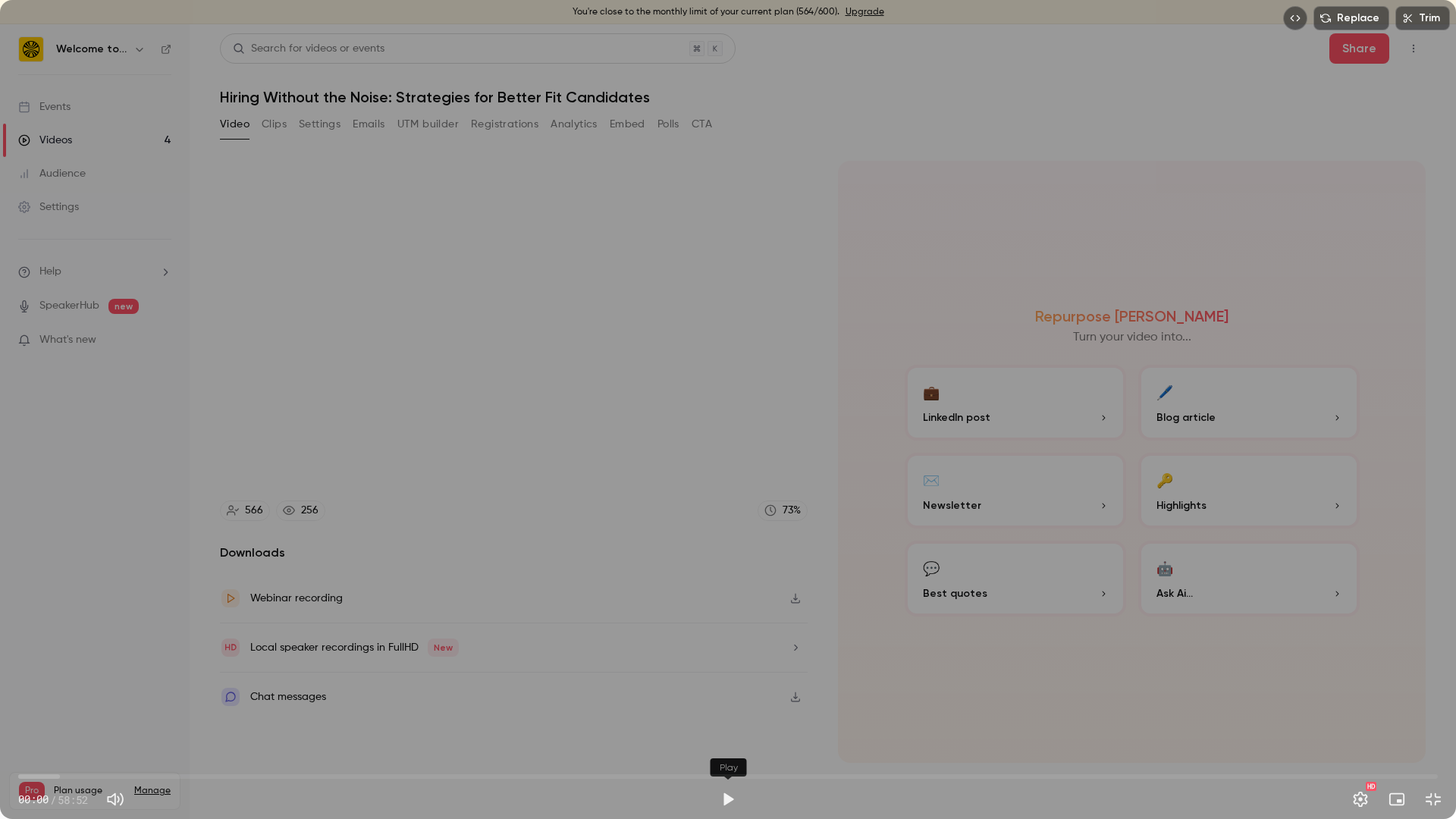
click at [726, 634] on button "Play" at bounding box center [728, 799] width 31 height 31
click at [137, 634] on span "00:08" at bounding box center [728, 776] width 1419 height 24
click at [182, 634] on span "06:45" at bounding box center [728, 776] width 1419 height 24
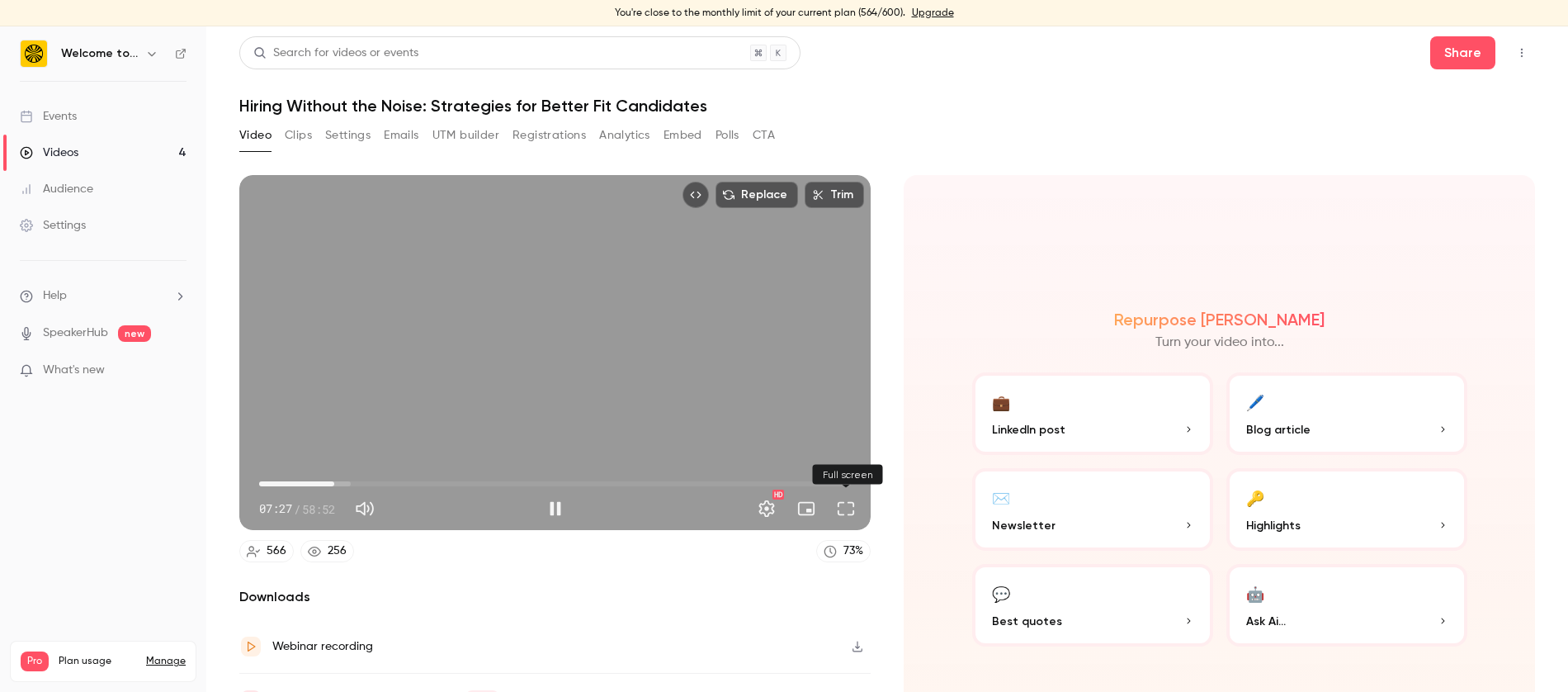
click at [840, 510] on button "Full screen" at bounding box center [846, 509] width 33 height 33
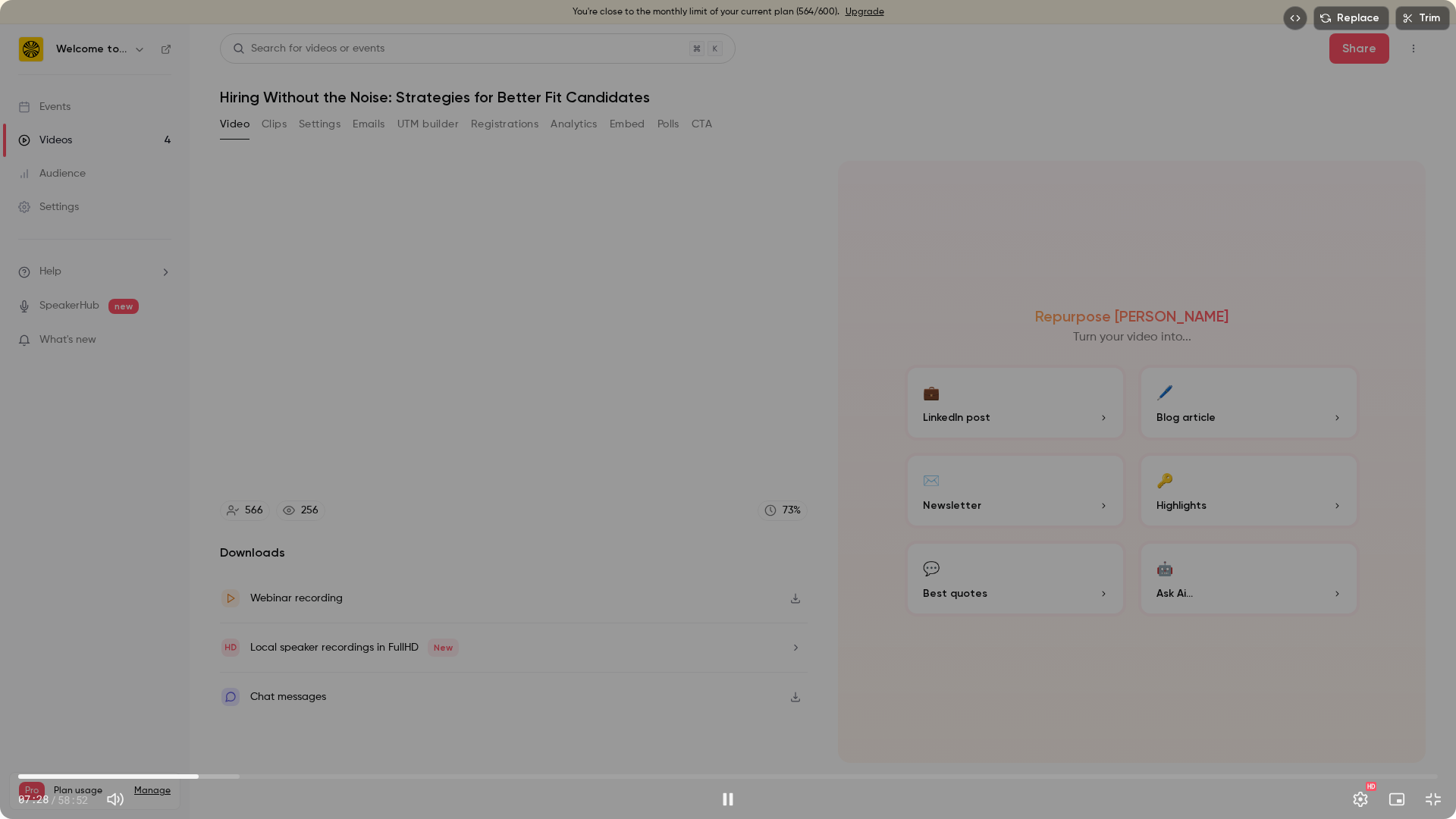
click at [468, 630] on div "Replace Trim 07:28 07:28 / 58:52 HD" at bounding box center [728, 409] width 1456 height 819
click at [209, 634] on span "07:55" at bounding box center [728, 776] width 1419 height 24
click at [211, 634] on span "07:55" at bounding box center [210, 776] width 5 height 5
click at [225, 634] on span "08:12" at bounding box center [728, 776] width 1419 height 24
click at [443, 634] on div "Replace Trim 08:33 08:33 / 58:52 HD" at bounding box center [728, 409] width 1456 height 819
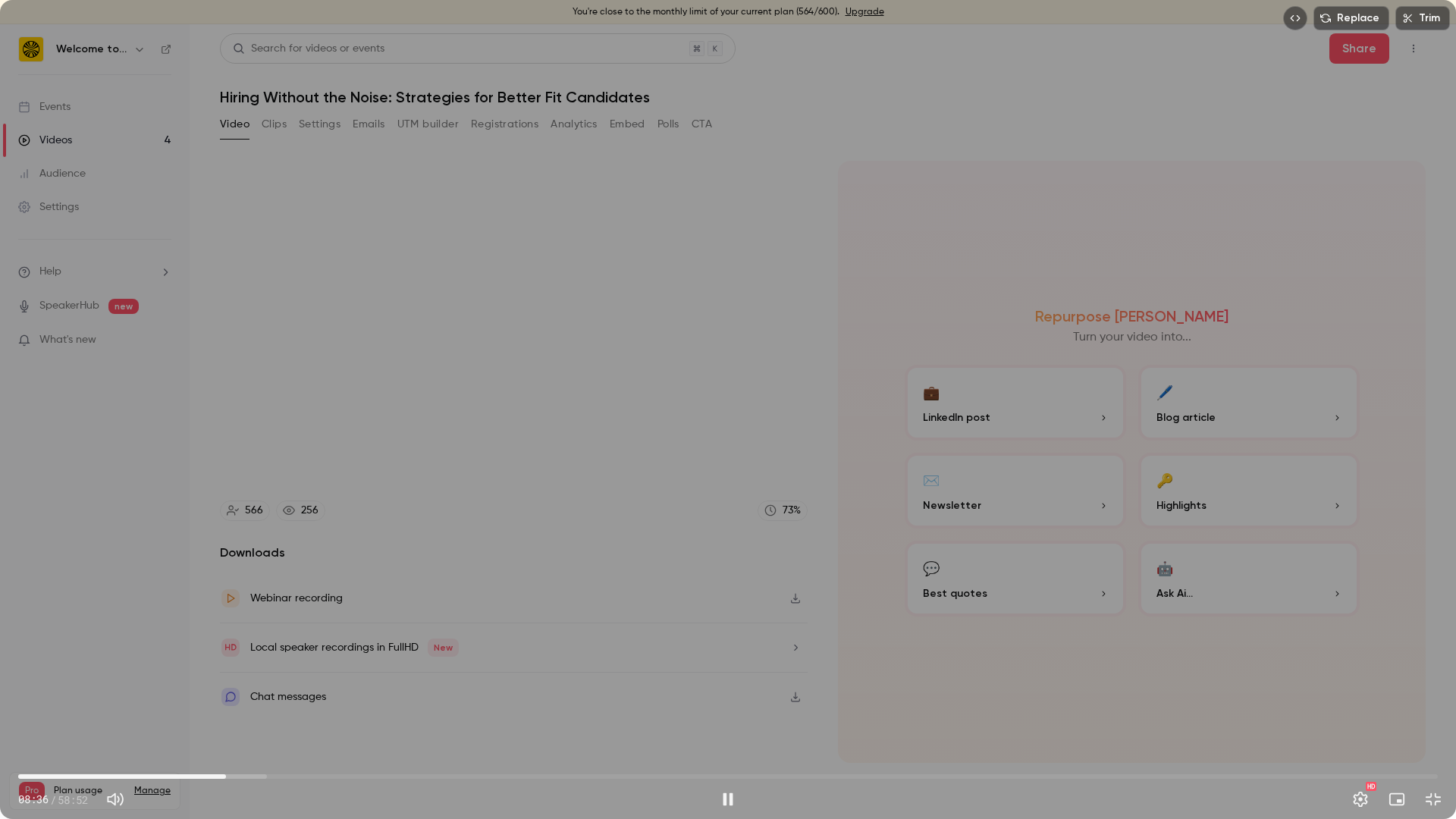
click at [241, 634] on span "08:36" at bounding box center [728, 776] width 1419 height 24
click at [257, 634] on span "09:17" at bounding box center [728, 776] width 1419 height 24
click at [250, 634] on span "09:35" at bounding box center [728, 776] width 1419 height 24
click at [240, 634] on span "09:36" at bounding box center [728, 776] width 1419 height 24
click at [227, 634] on span "09:57" at bounding box center [728, 776] width 1419 height 24
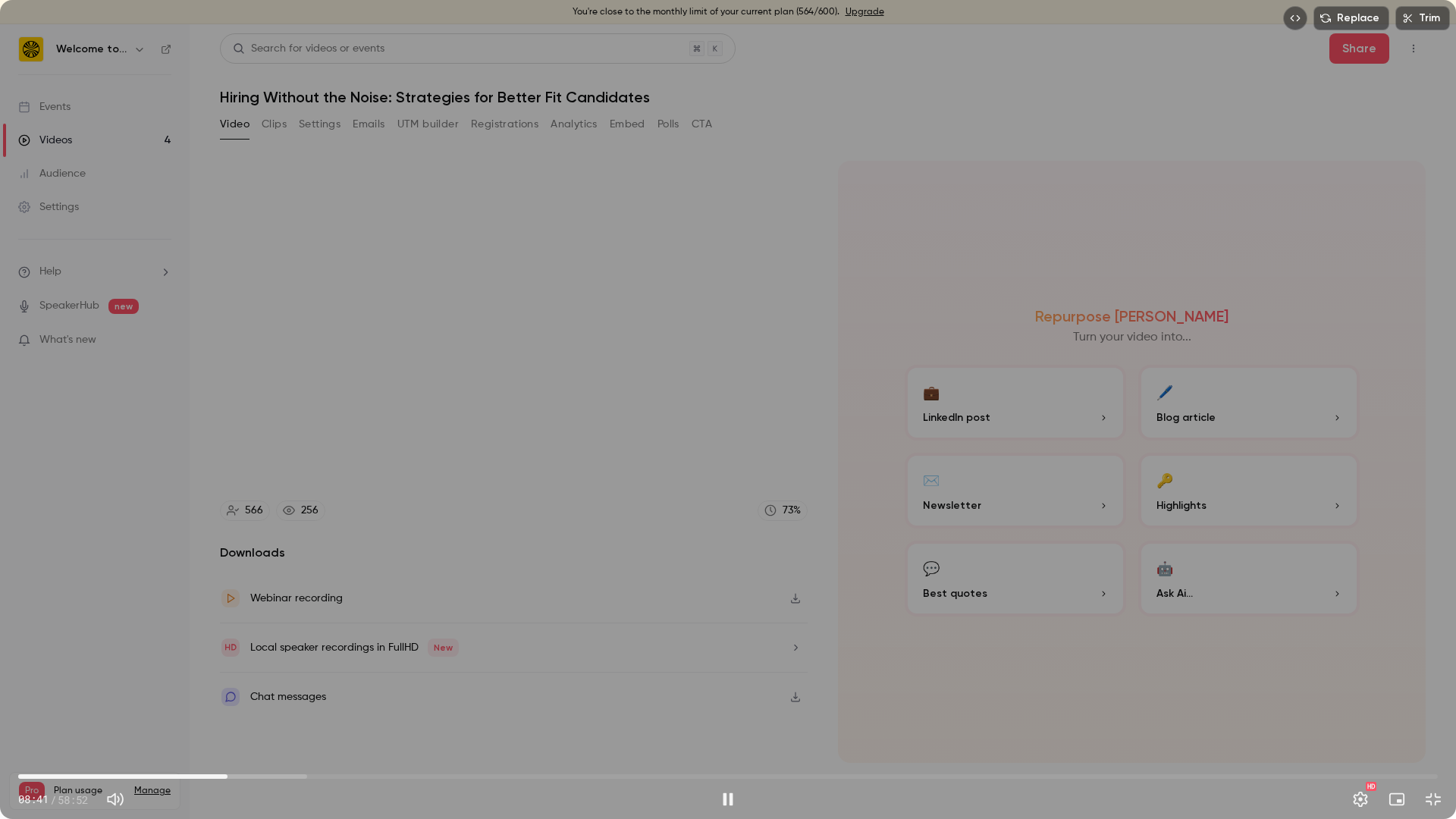
click at [243, 634] on span "08:41" at bounding box center [728, 776] width 1419 height 24
click at [56, 634] on span "12:34" at bounding box center [728, 776] width 1419 height 24
click at [27, 634] on span "01:34" at bounding box center [728, 776] width 1419 height 24
click at [543, 573] on div "Replace Trim 00:21 00:21 / 58:52 HD" at bounding box center [728, 409] width 1456 height 819
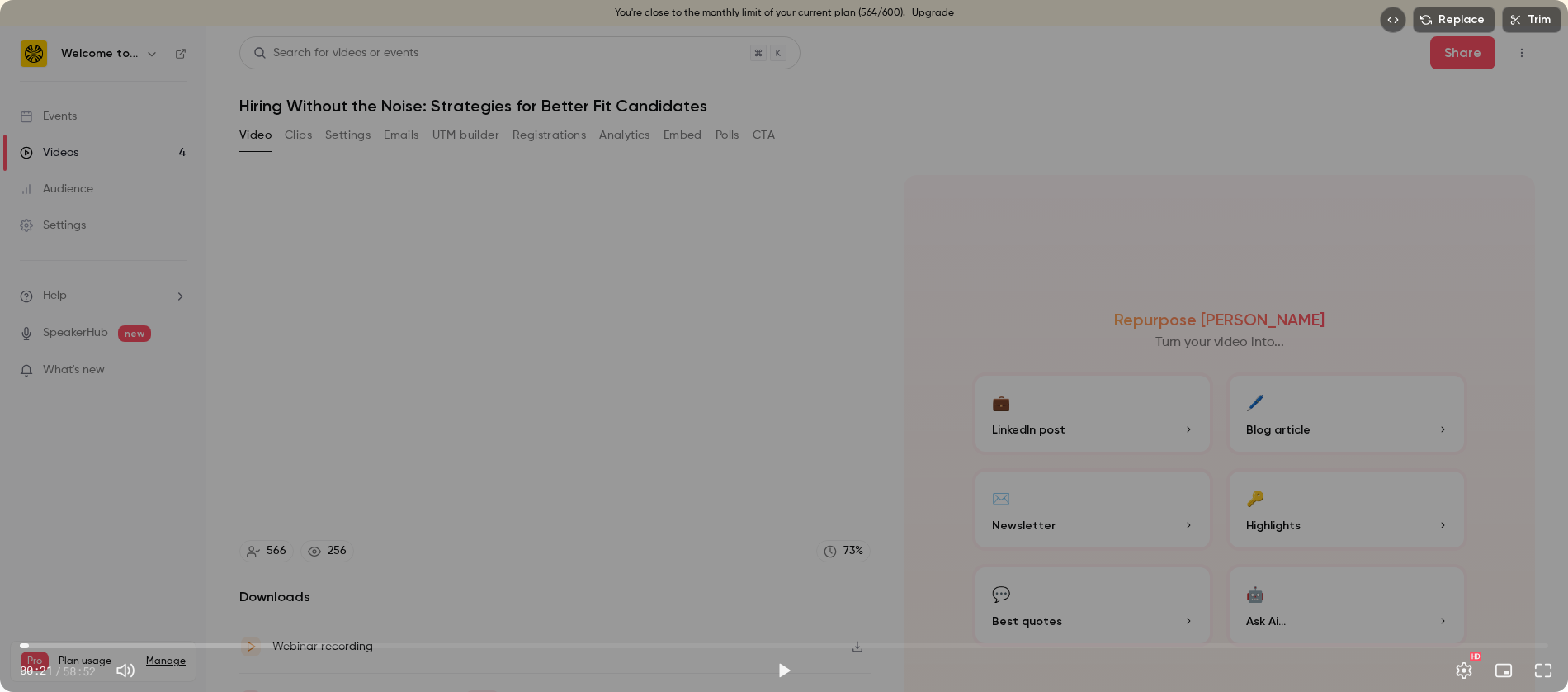
type input "****"
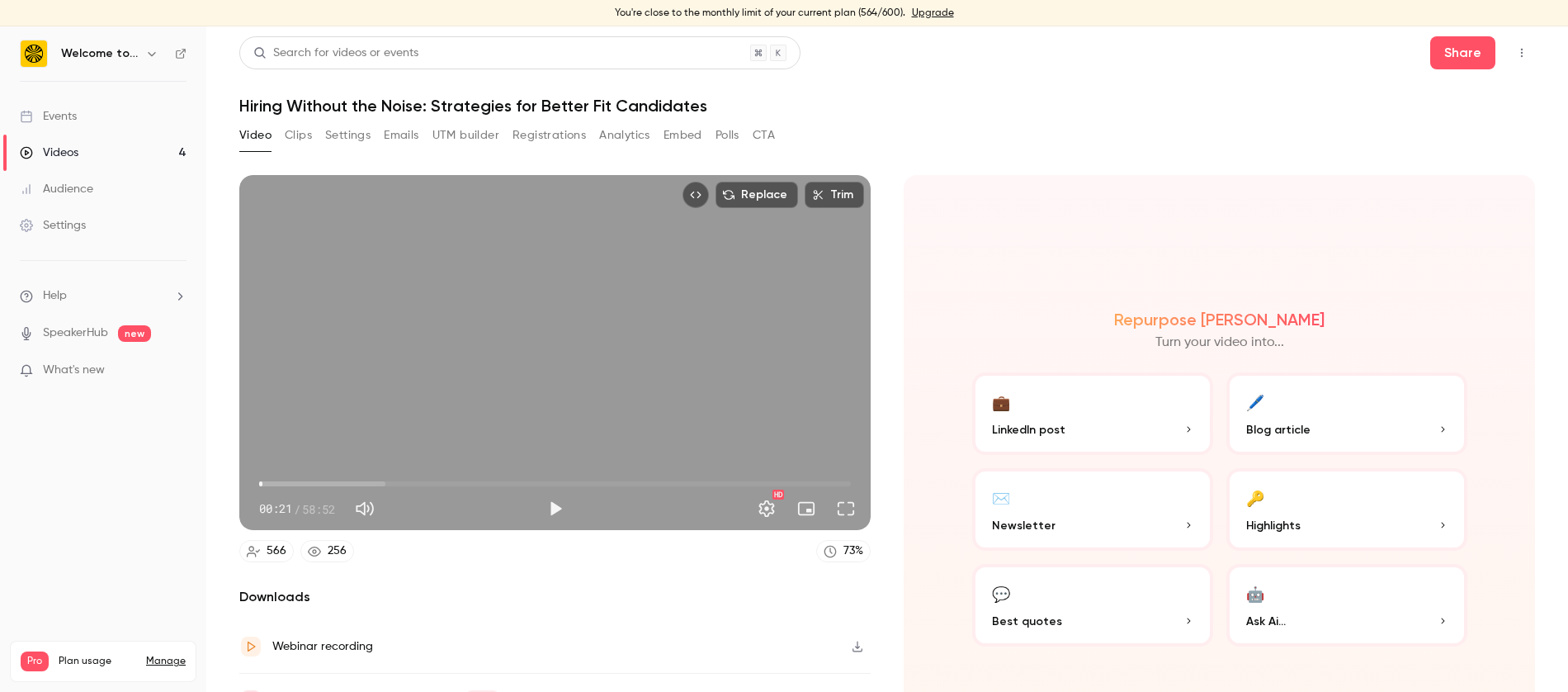
click at [290, 131] on button "Clips" at bounding box center [298, 135] width 27 height 26
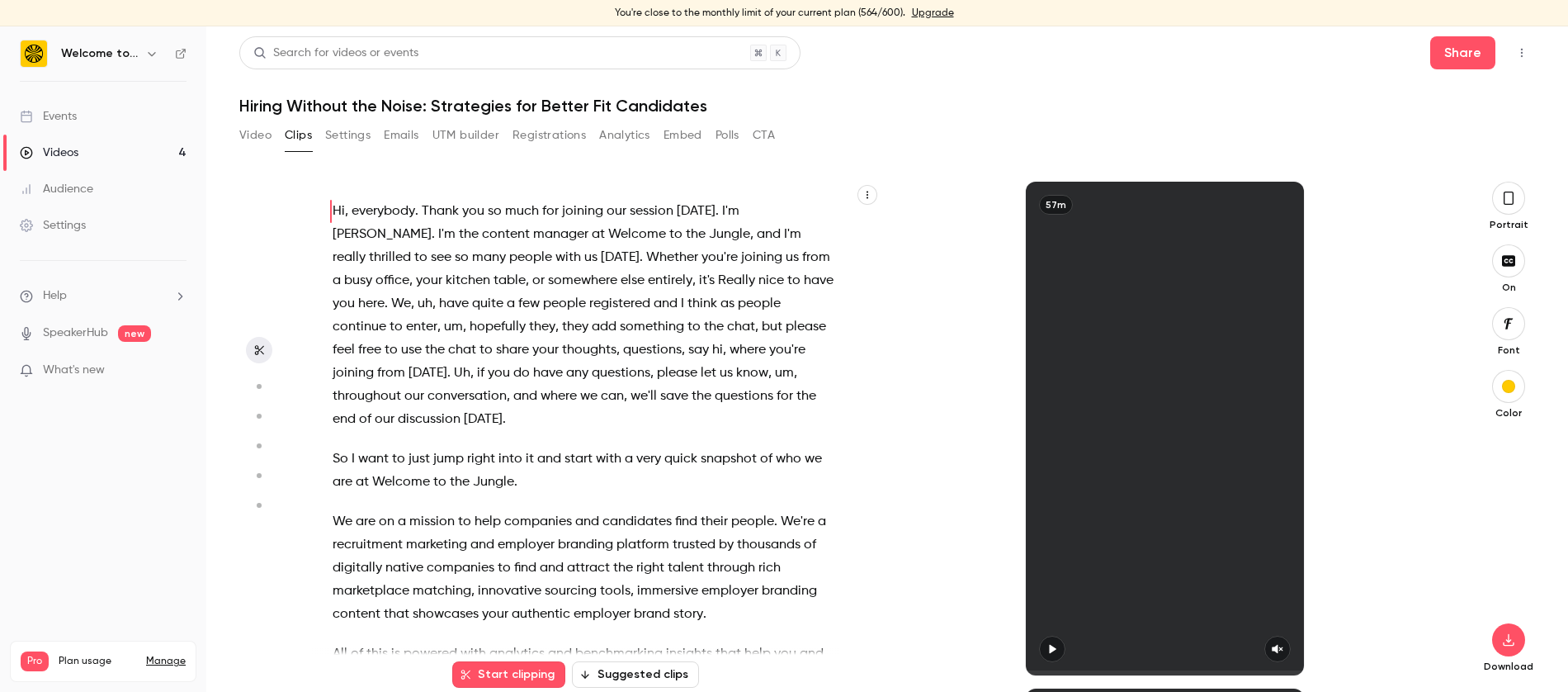
click at [352, 137] on button "Settings" at bounding box center [347, 135] width 45 height 26
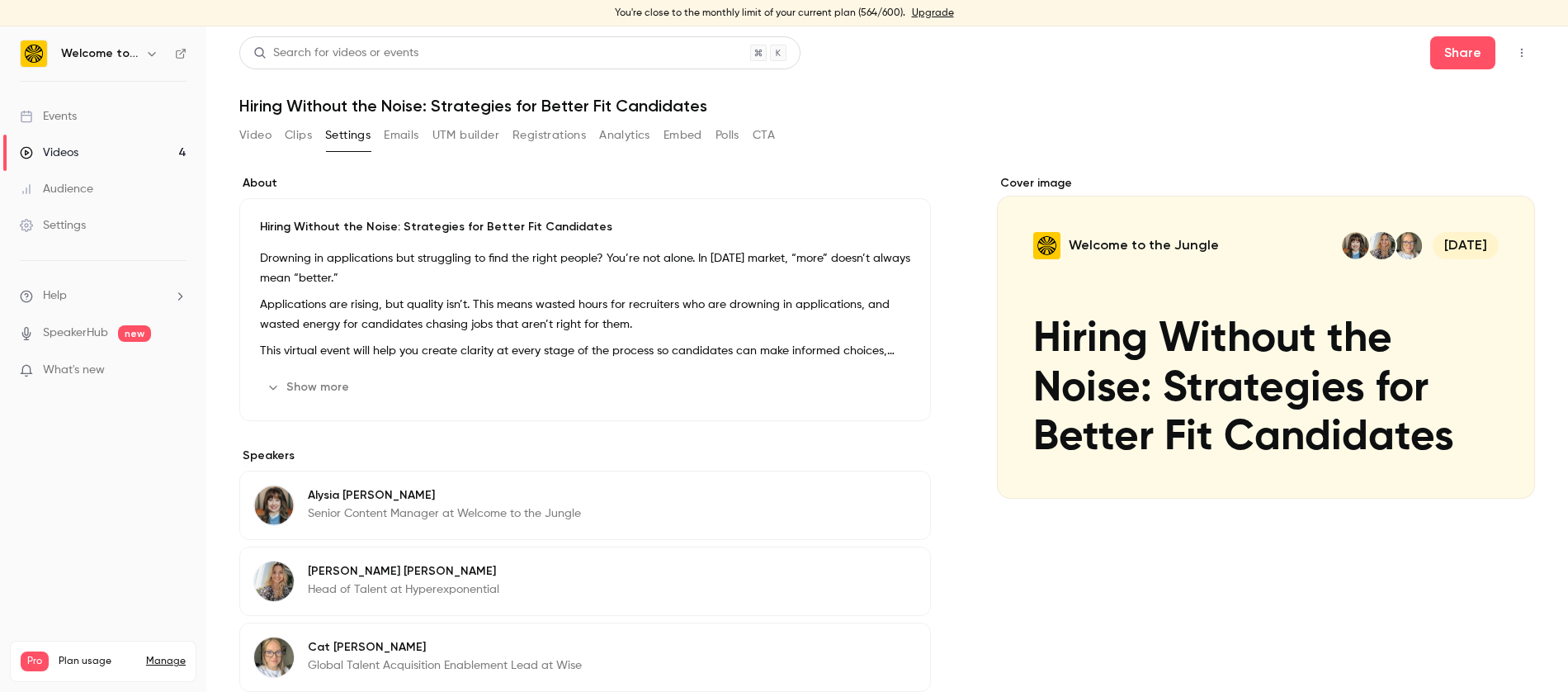
click at [319, 379] on button "Show more" at bounding box center [309, 387] width 99 height 26
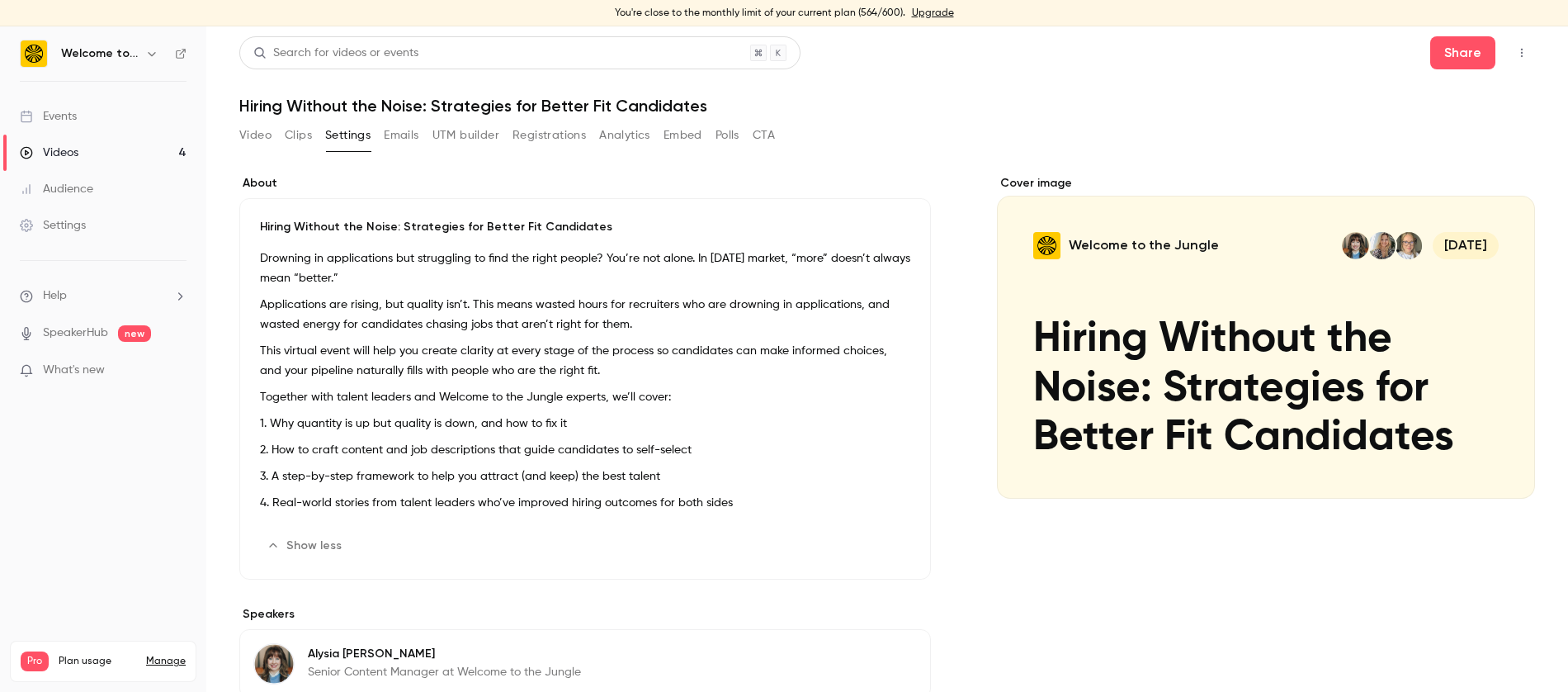
click at [499, 232] on p "Hiring Without the Noise: Strategies for Better Fit Candidates" at bounding box center [585, 227] width 651 height 16
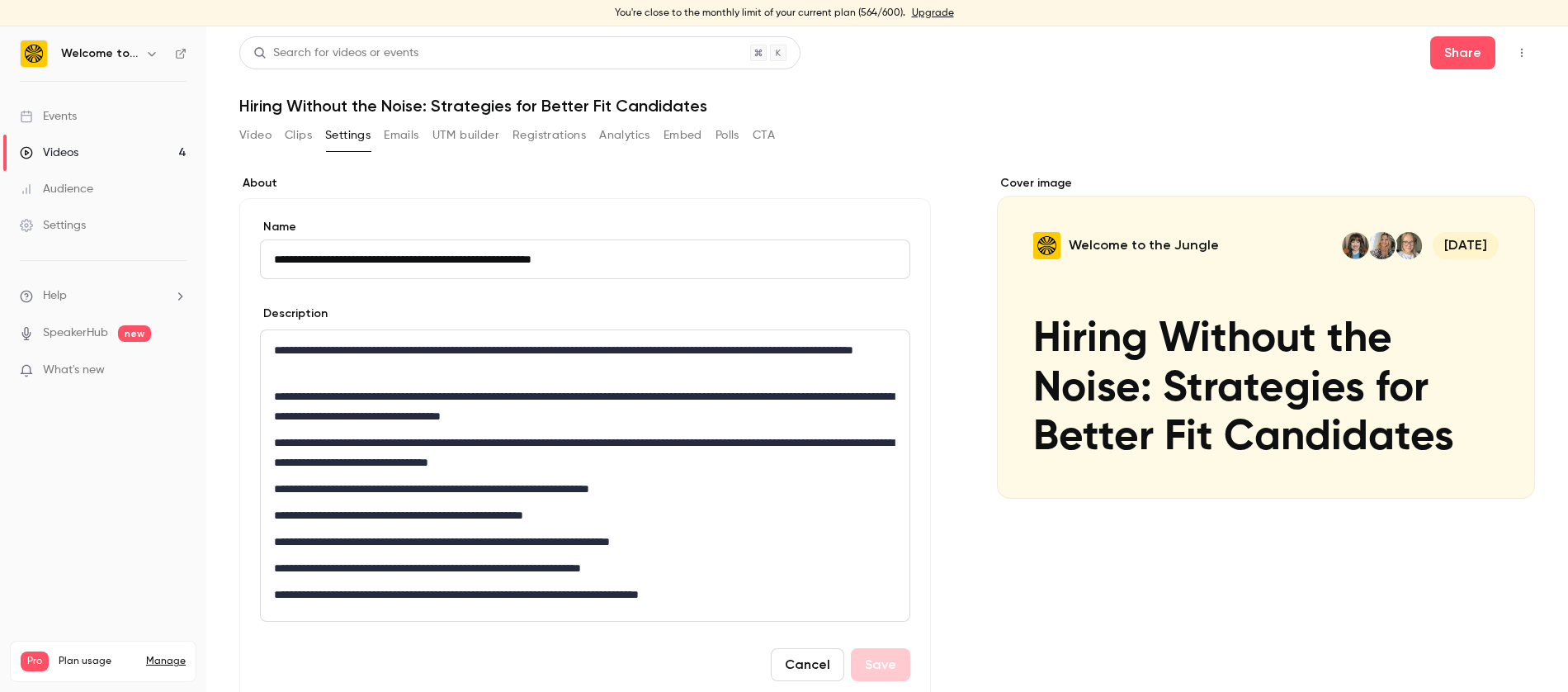
click at [552, 257] on input "**********" at bounding box center [585, 259] width 651 height 40
